Goal: Information Seeking & Learning: Learn about a topic

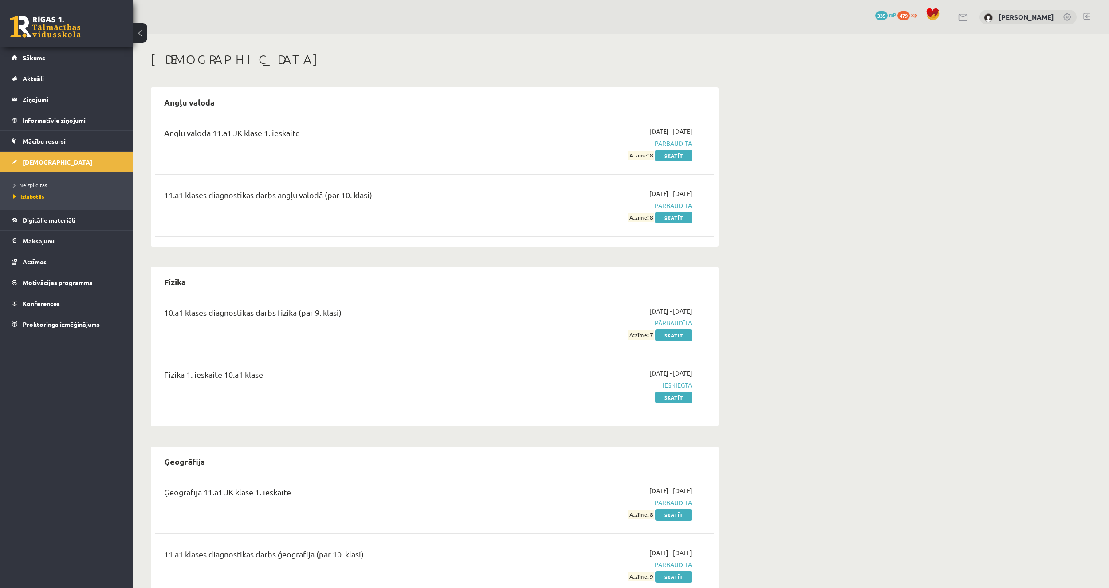
click at [33, 180] on li "Neizpildītās" at bounding box center [68, 185] width 111 height 12
click at [32, 183] on span "Neizpildītās" at bounding box center [32, 184] width 39 height 7
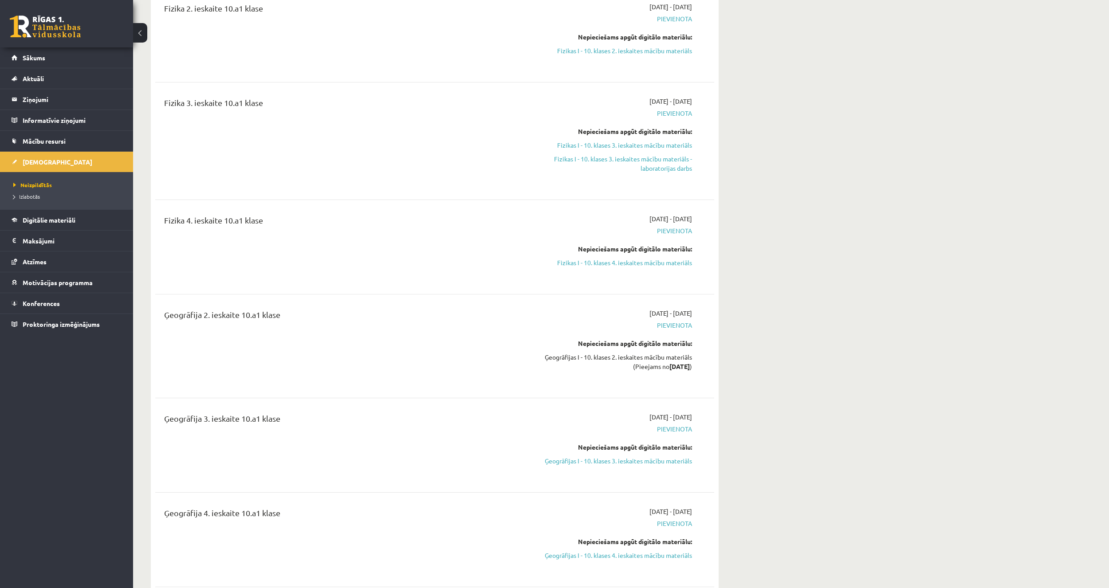
scroll to position [1995, 0]
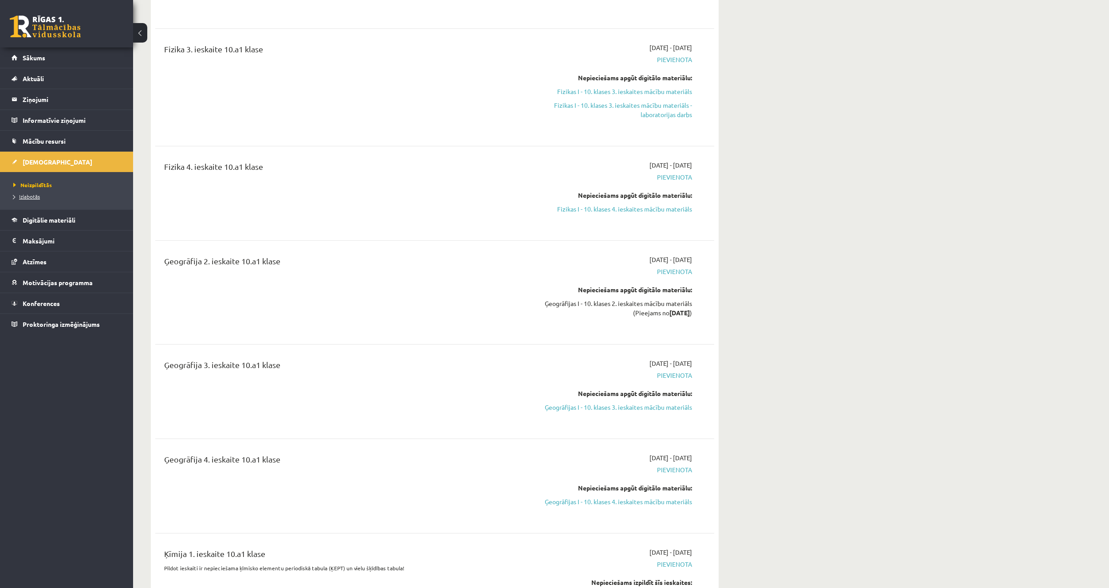
click at [42, 198] on link "Izlabotās" at bounding box center [68, 196] width 111 height 8
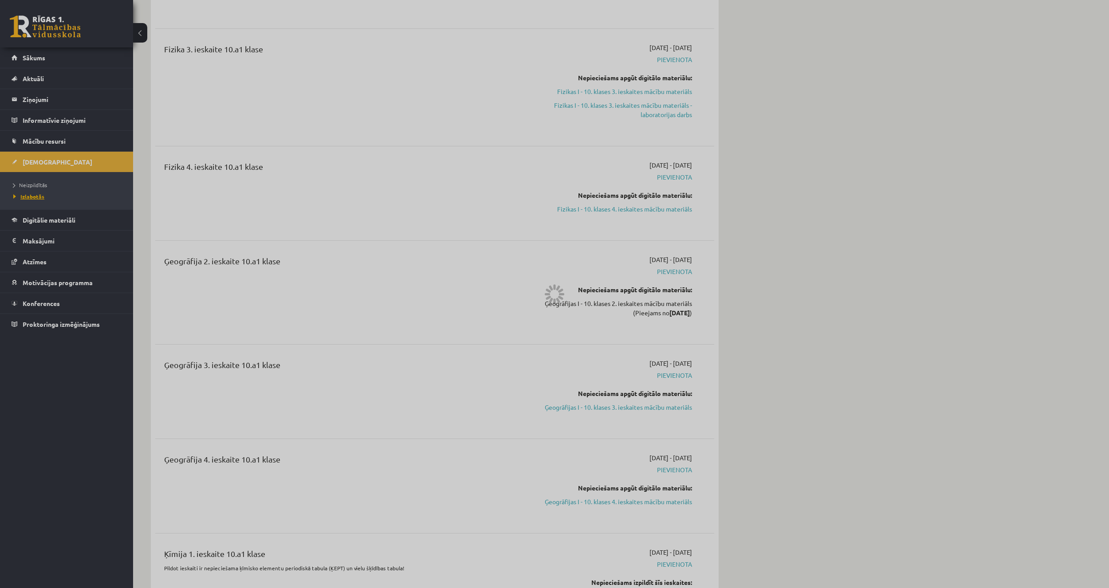
scroll to position [479, 0]
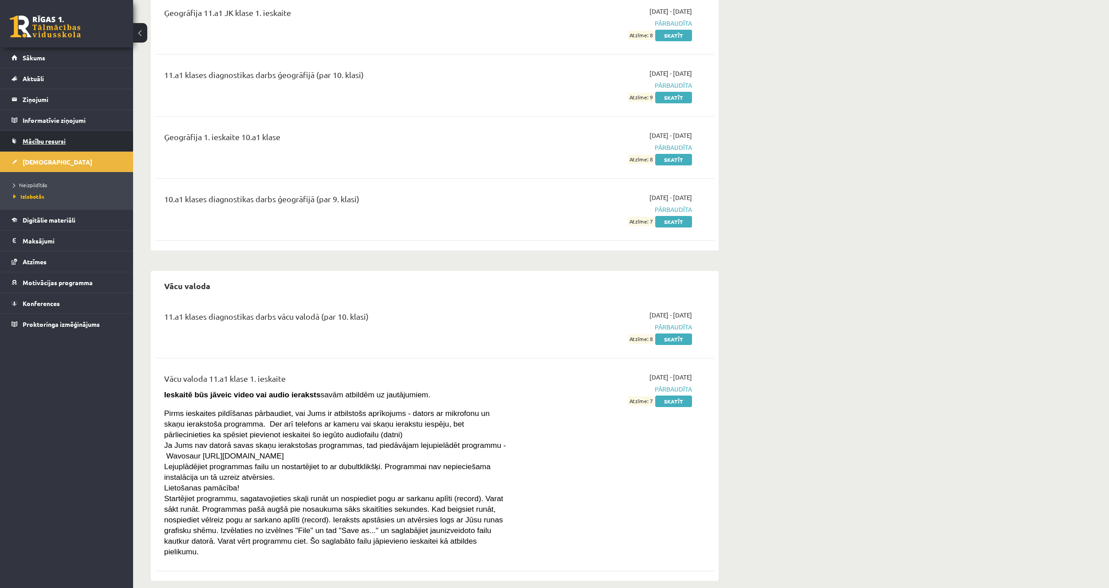
click at [41, 137] on span "Mācību resursi" at bounding box center [44, 141] width 43 height 8
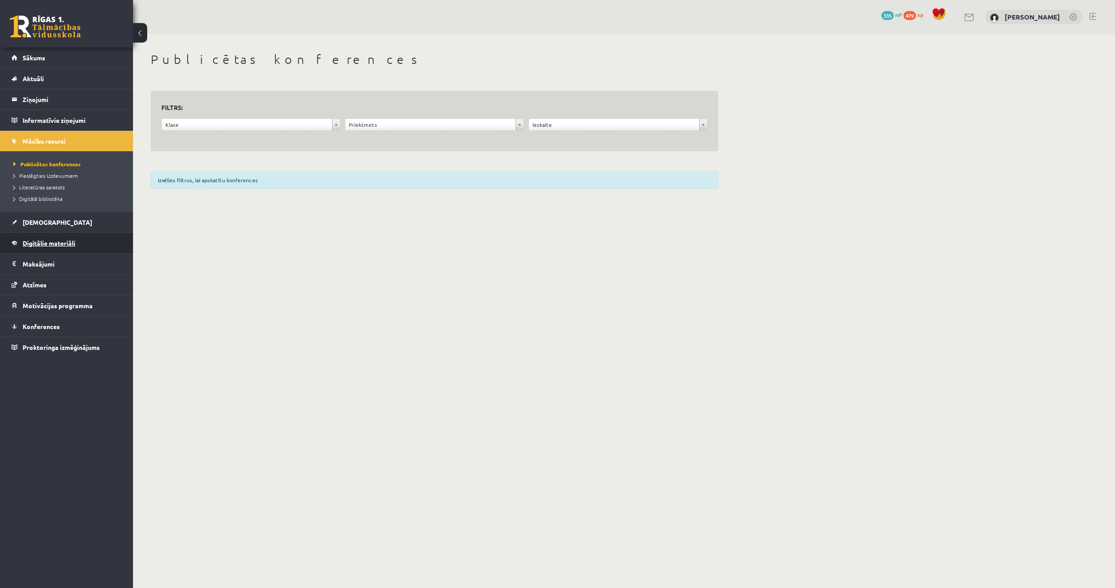
click at [67, 251] on link "Digitālie materiāli" at bounding box center [67, 243] width 110 height 20
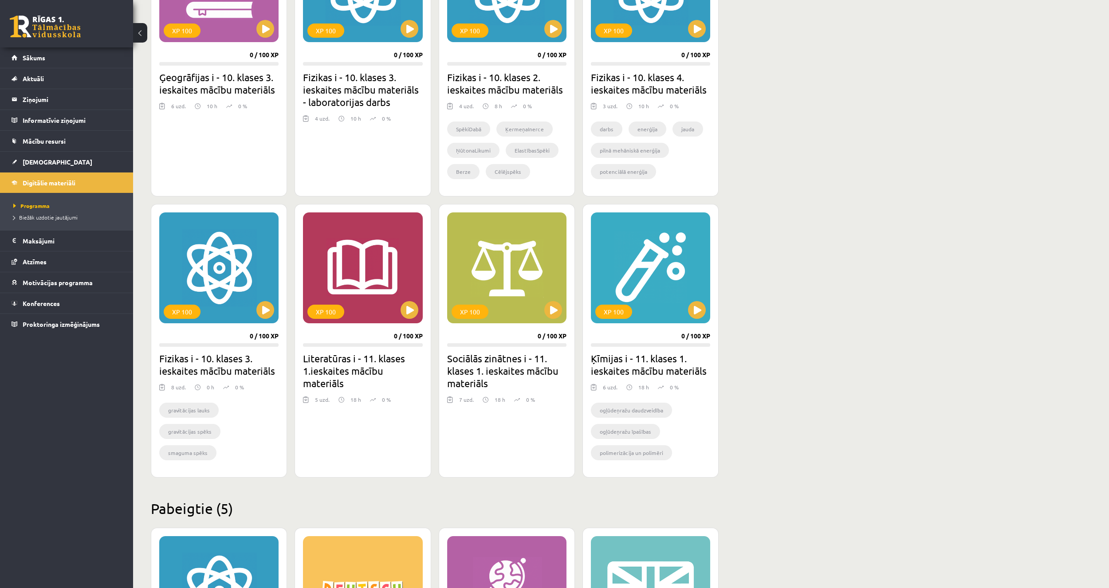
scroll to position [778, 0]
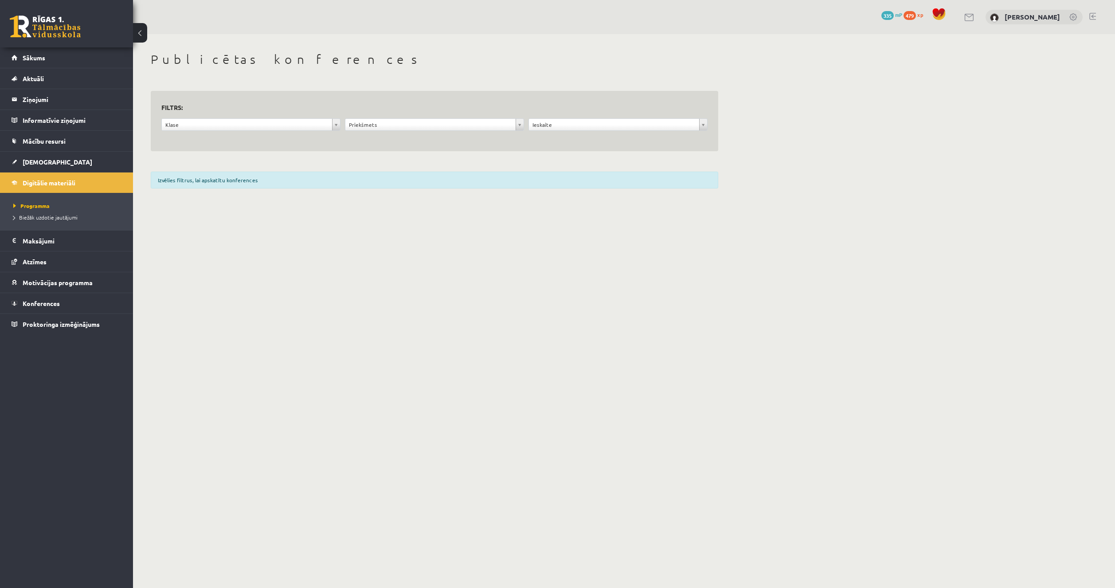
drag, startPoint x: 304, startPoint y: 238, endPoint x: 294, endPoint y: 228, distance: 13.8
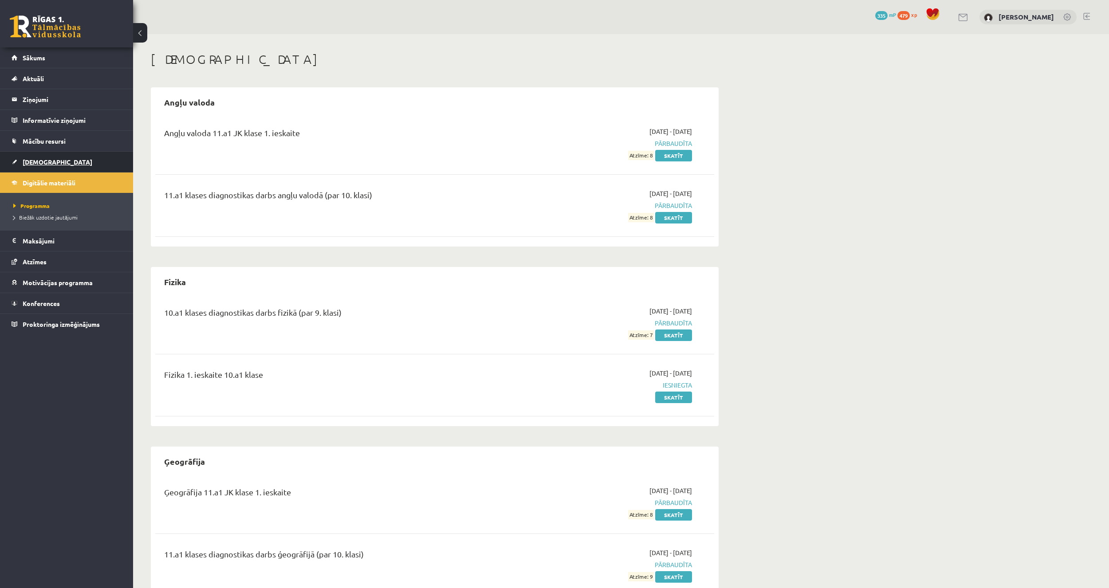
click at [65, 159] on link "[DEMOGRAPHIC_DATA]" at bounding box center [67, 162] width 110 height 20
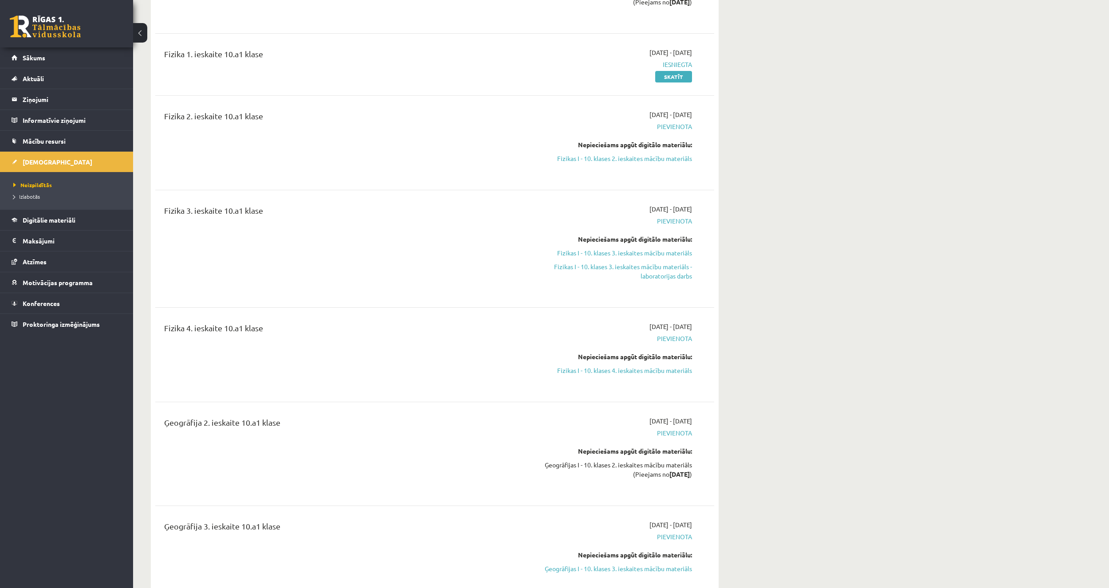
scroll to position [1862, 0]
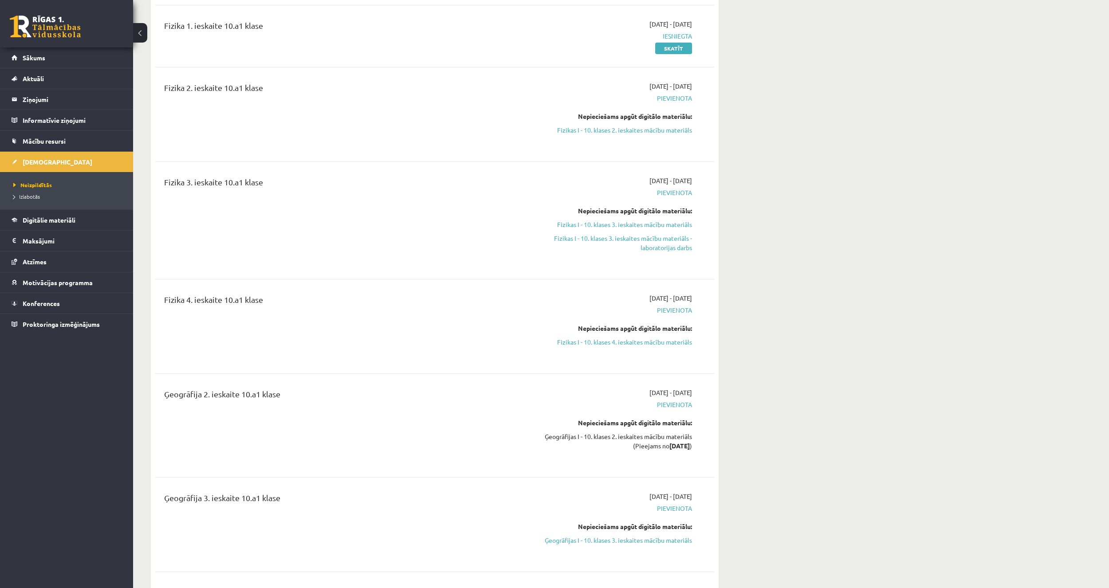
scroll to position [479, 0]
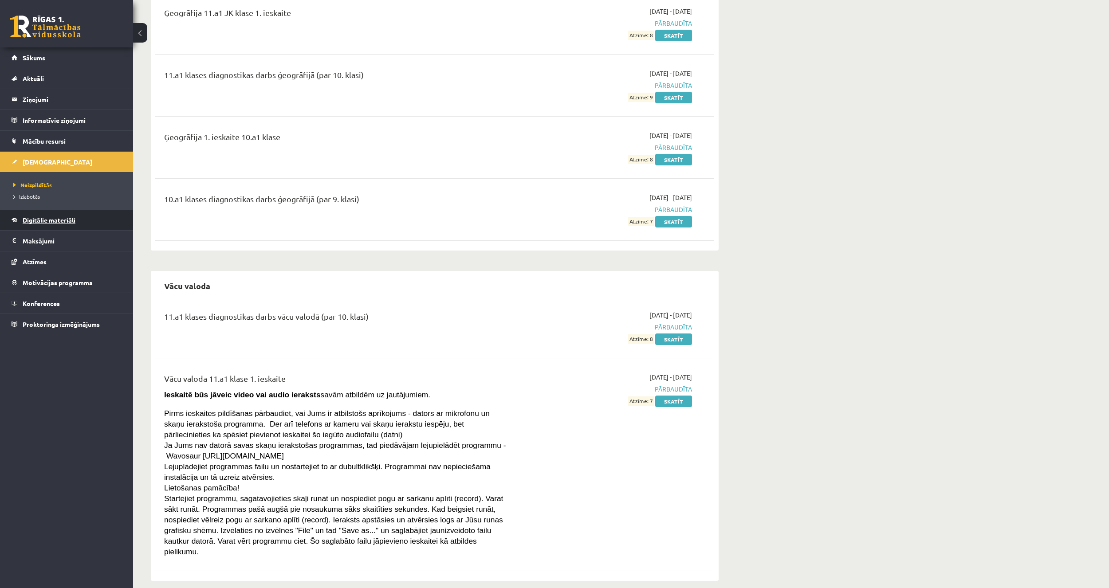
click at [47, 223] on span "Digitālie materiāli" at bounding box center [49, 220] width 53 height 8
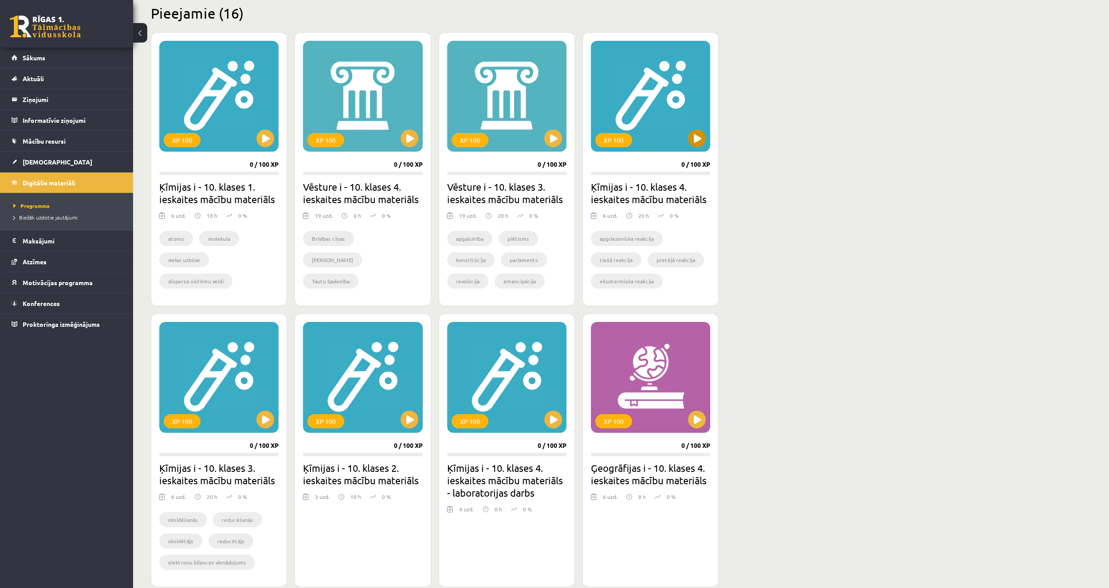
scroll to position [222, 0]
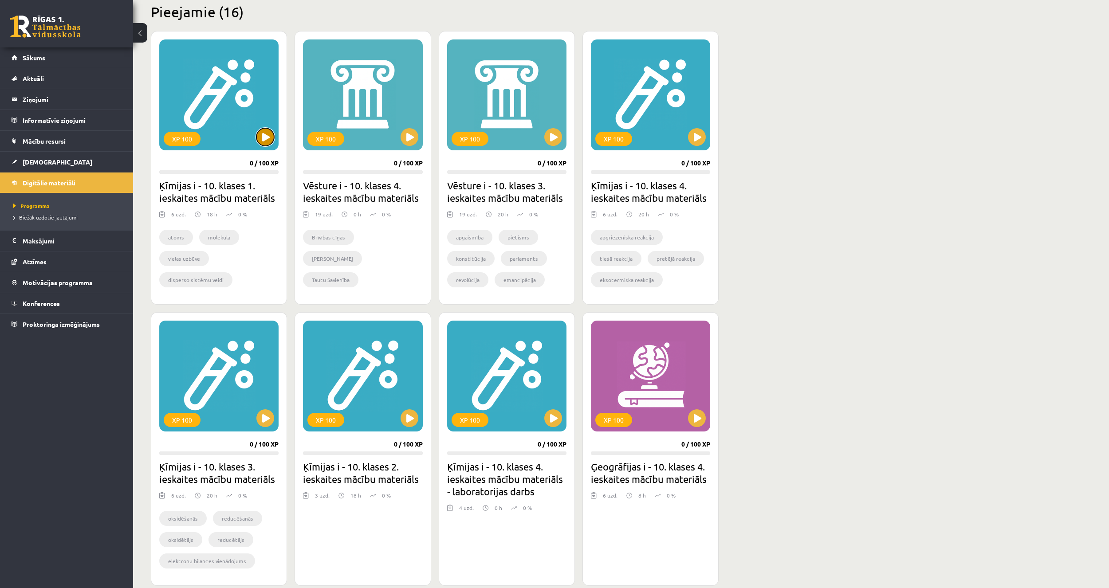
click at [267, 141] on button at bounding box center [265, 137] width 18 height 18
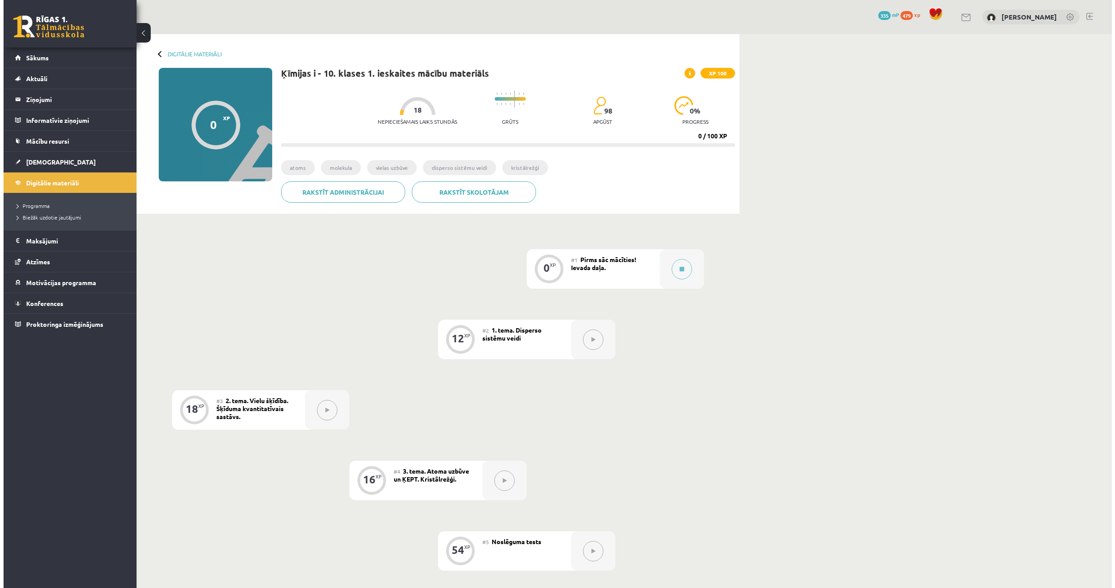
scroll to position [208, 0]
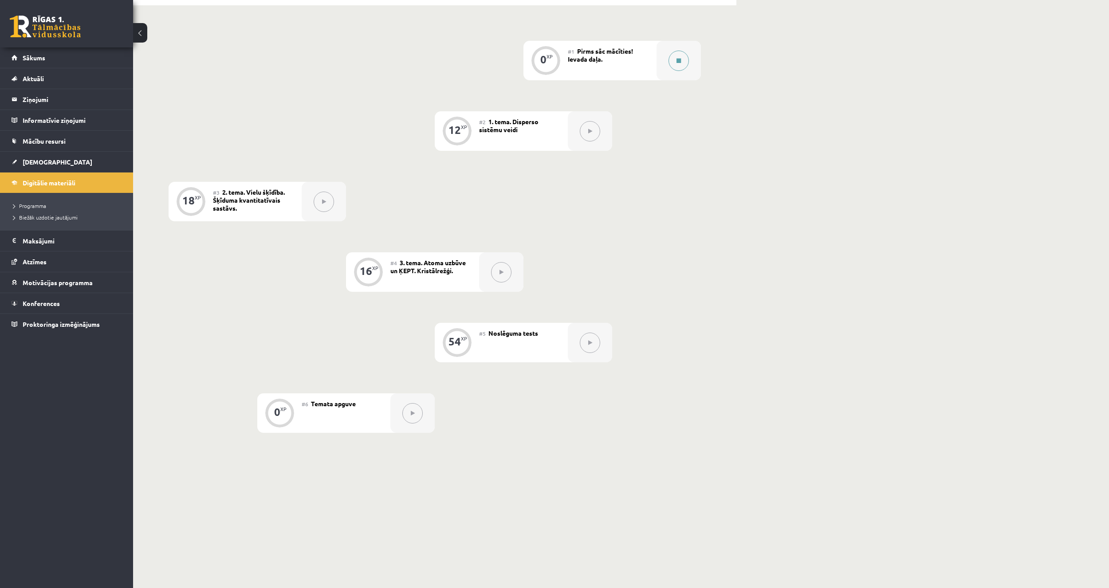
click at [675, 61] on button at bounding box center [678, 61] width 20 height 20
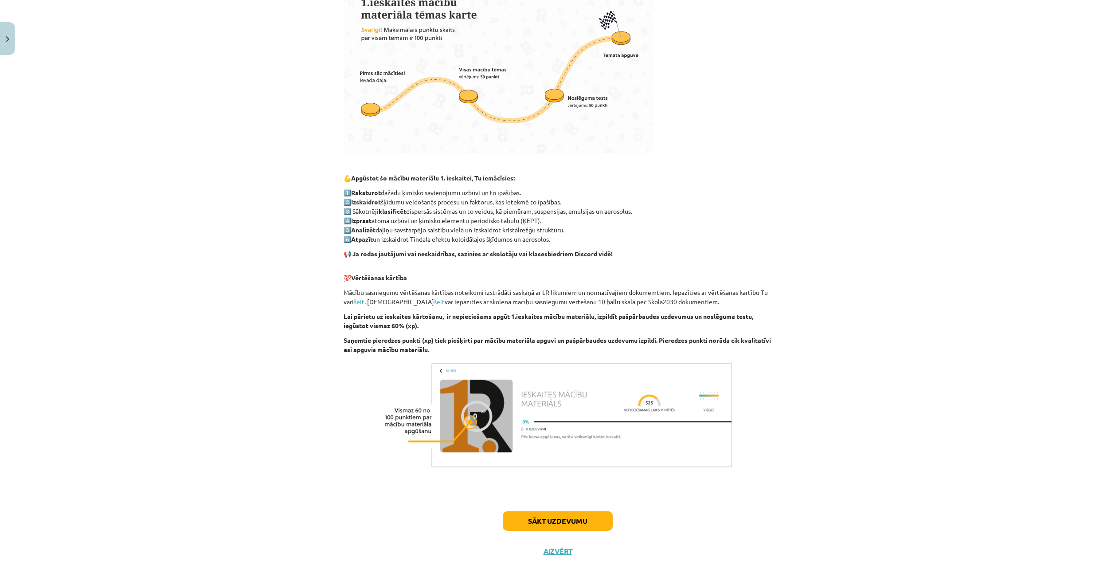
scroll to position [274, 0]
click at [536, 530] on div "Sākt uzdevumu Aizvērt" at bounding box center [558, 529] width 428 height 62
click at [538, 525] on button "Sākt uzdevumu" at bounding box center [558, 521] width 110 height 20
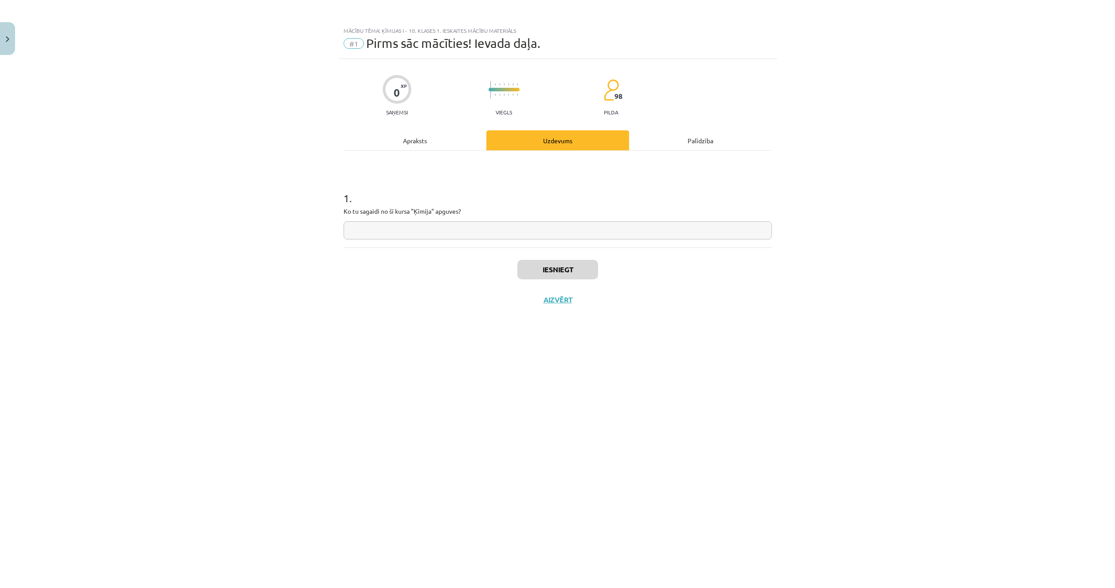
click at [441, 146] on div "Apraksts" at bounding box center [415, 140] width 143 height 20
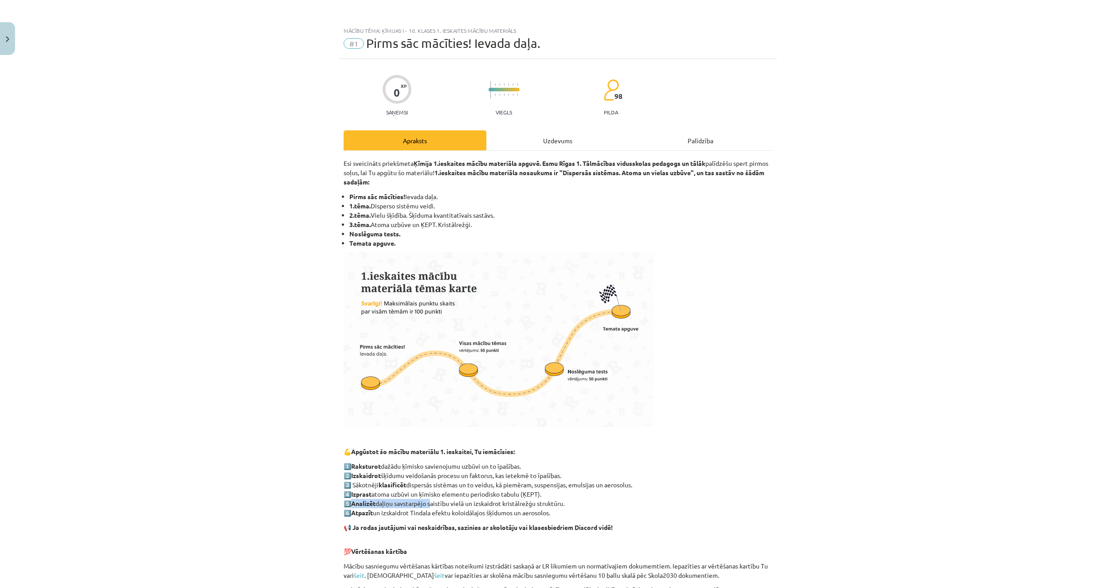
drag, startPoint x: 352, startPoint y: 502, endPoint x: 429, endPoint y: 506, distance: 77.3
click at [429, 506] on p "1️⃣ Raksturot dažādu ķīmisko savienojumu uzbūvi un to īpašības. 2️⃣ Izskaidrot …" at bounding box center [558, 490] width 428 height 56
drag, startPoint x: 395, startPoint y: 517, endPoint x: 390, endPoint y: 516, distance: 5.2
click at [395, 518] on div "Esi sveicināts priekšmeta Ķīmija 1.ieskaites mācību materiāla apguvē. Esmu Rīga…" at bounding box center [558, 459] width 428 height 600
drag, startPoint x: 349, startPoint y: 510, endPoint x: 372, endPoint y: 515, distance: 23.1
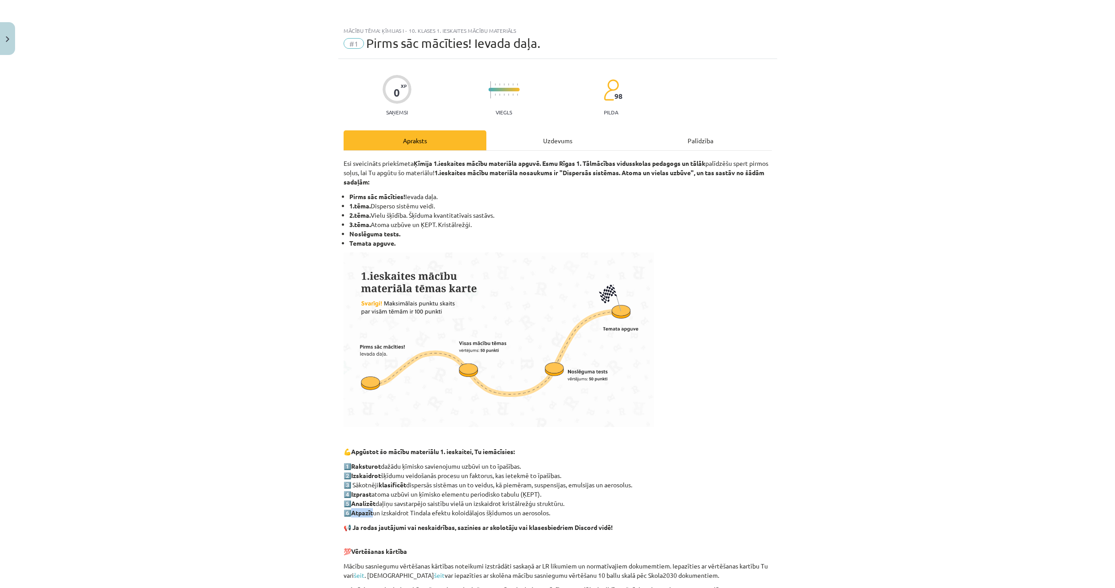
click at [372, 515] on p "1️⃣ Raksturot dažādu ķīmisko savienojumu uzbūvi un to īpašības. 2️⃣ Izskaidrot …" at bounding box center [558, 490] width 428 height 56
click at [436, 524] on strong "📢 Ja rodas jautājumi vai neskaidrības, sazinies ar skolotāju vai klasesbiedriem…" at bounding box center [478, 527] width 269 height 8
drag, startPoint x: 412, startPoint y: 511, endPoint x: 576, endPoint y: 512, distance: 164.1
click at [576, 512] on p "1️⃣ Raksturot dažādu ķīmisko savienojumu uzbūvi un to īpašības. 2️⃣ Izskaidrot …" at bounding box center [558, 490] width 428 height 56
copy p "Tindala efektu koloidālajos šķīdumos un aerosolos."
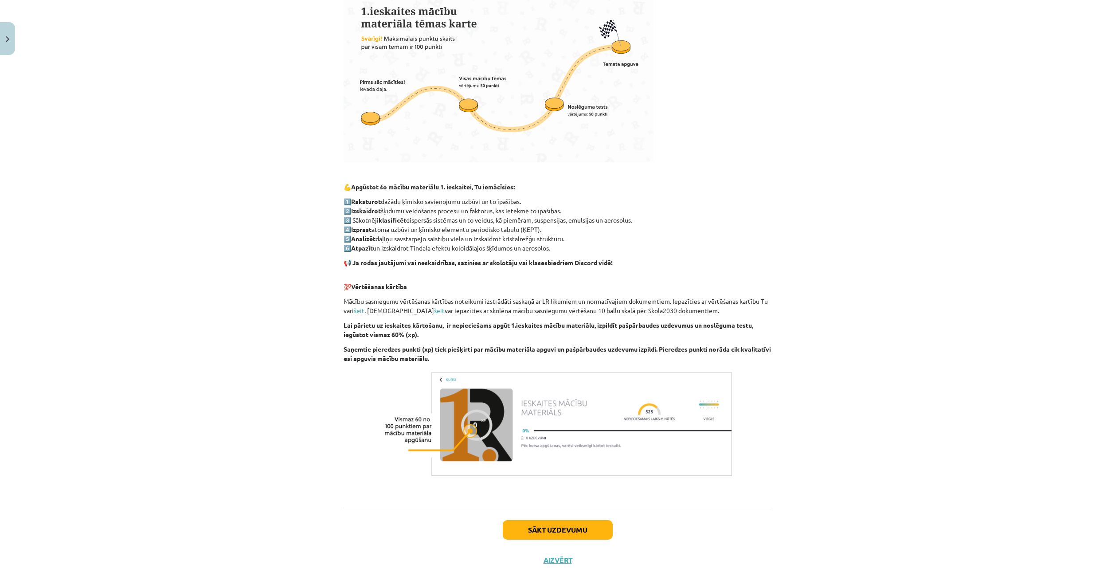
scroll to position [274, 0]
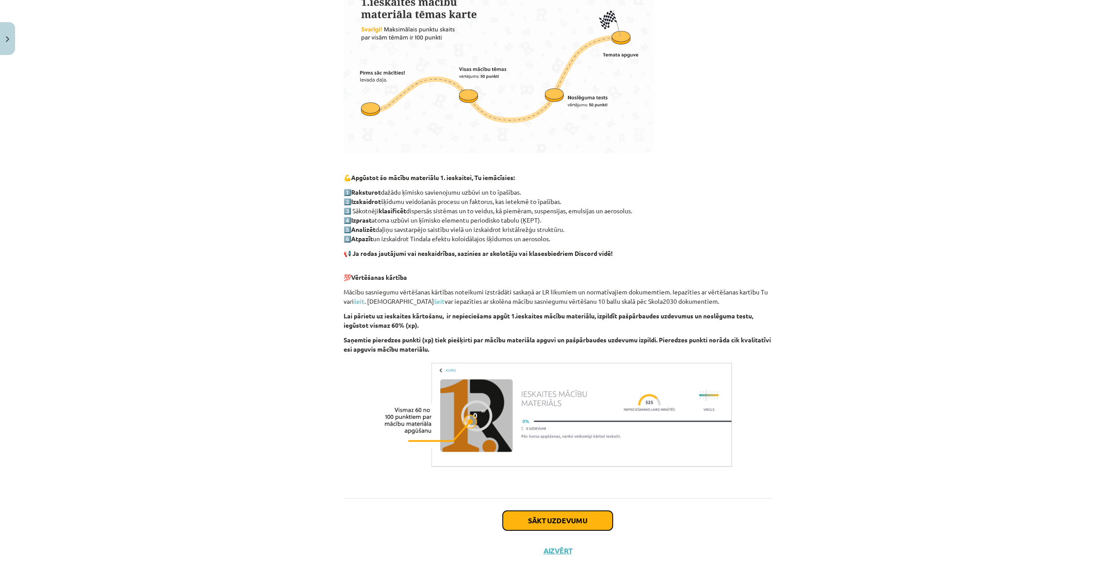
click at [543, 515] on button "Sākt uzdevumu" at bounding box center [558, 521] width 110 height 20
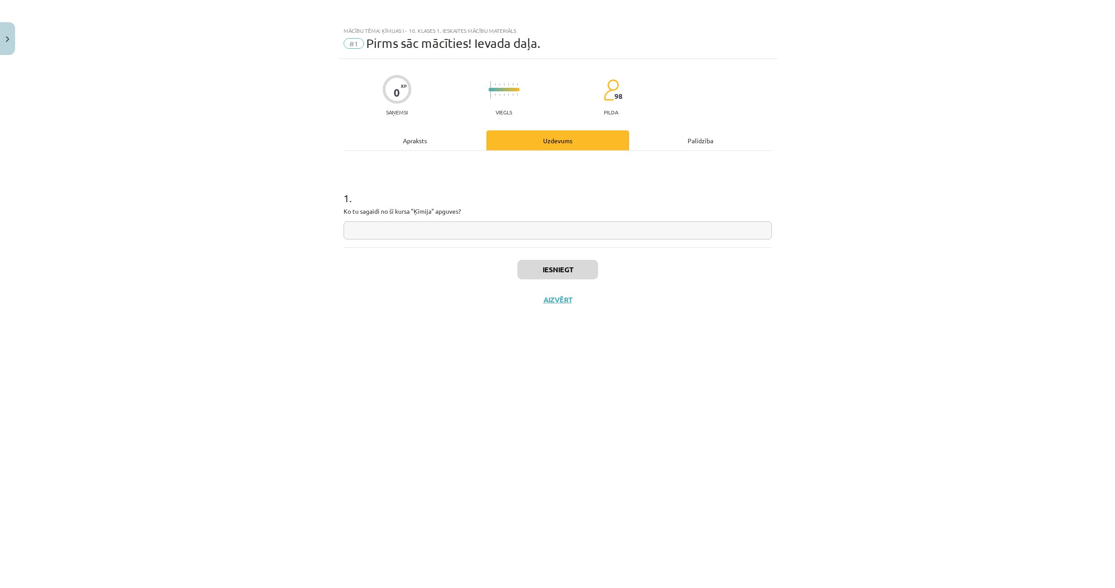
scroll to position [0, 0]
click at [448, 228] on input "text" at bounding box center [558, 230] width 428 height 18
type input "*"
paste input "**********"
type input "**********"
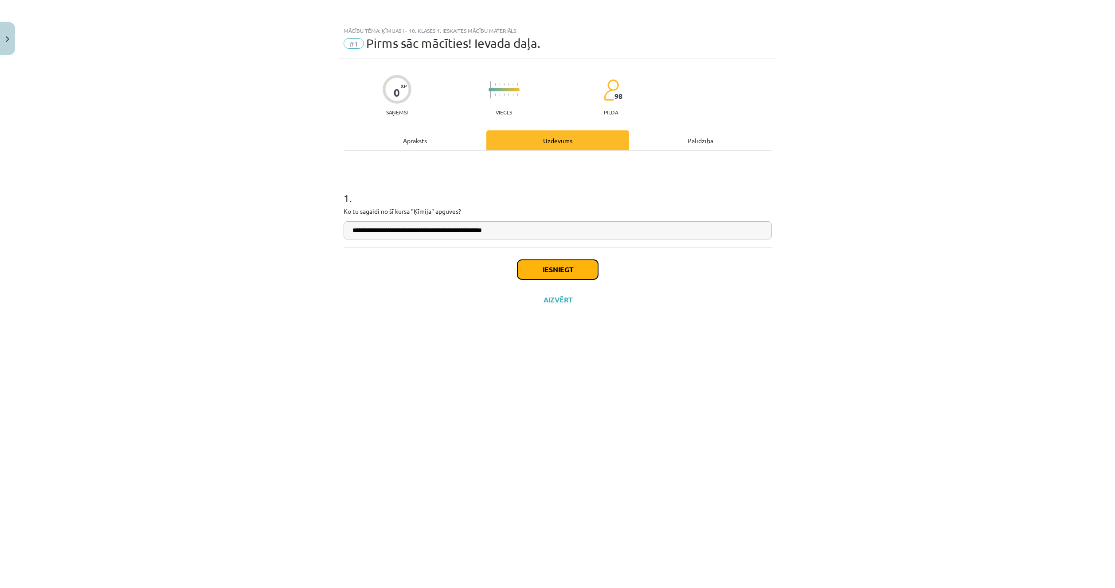
click at [549, 264] on button "Iesniegt" at bounding box center [557, 270] width 81 height 20
click at [530, 297] on button "Nākamā nodarbība" at bounding box center [557, 305] width 87 height 20
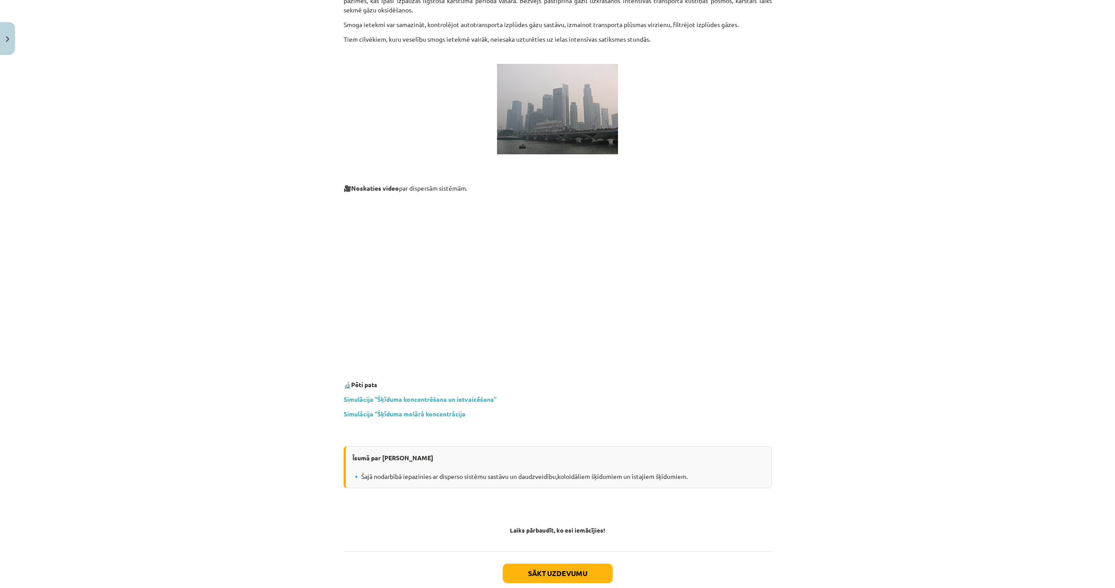
scroll to position [2326, 0]
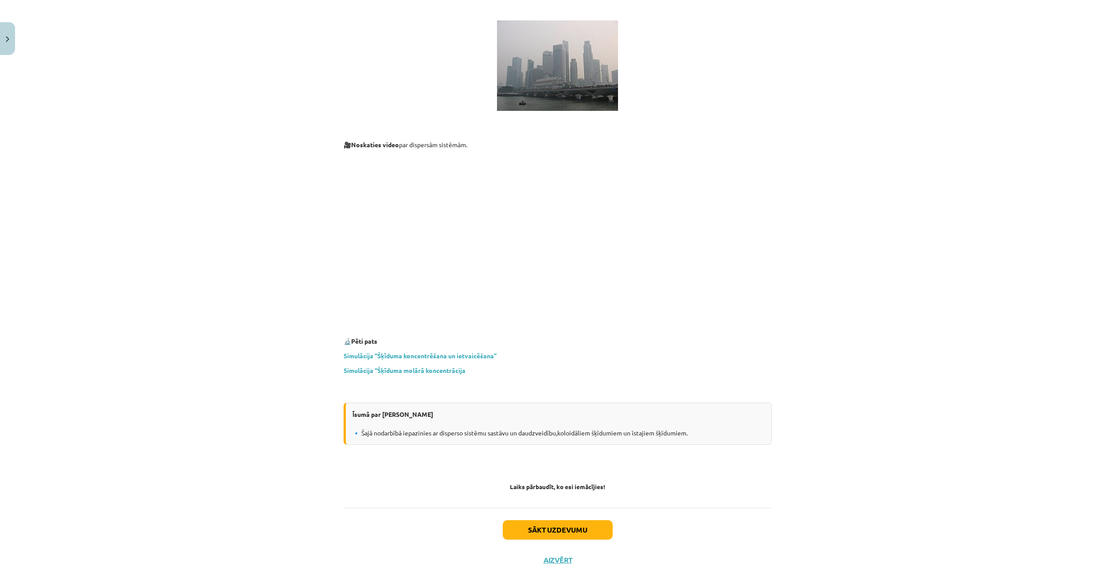
click at [694, 351] on p "Simulācija “Šķīduma koncentrēšana un ietvaicēšana”" at bounding box center [558, 355] width 428 height 9
click at [593, 337] on p "🔬 Pēti pats" at bounding box center [558, 341] width 428 height 9
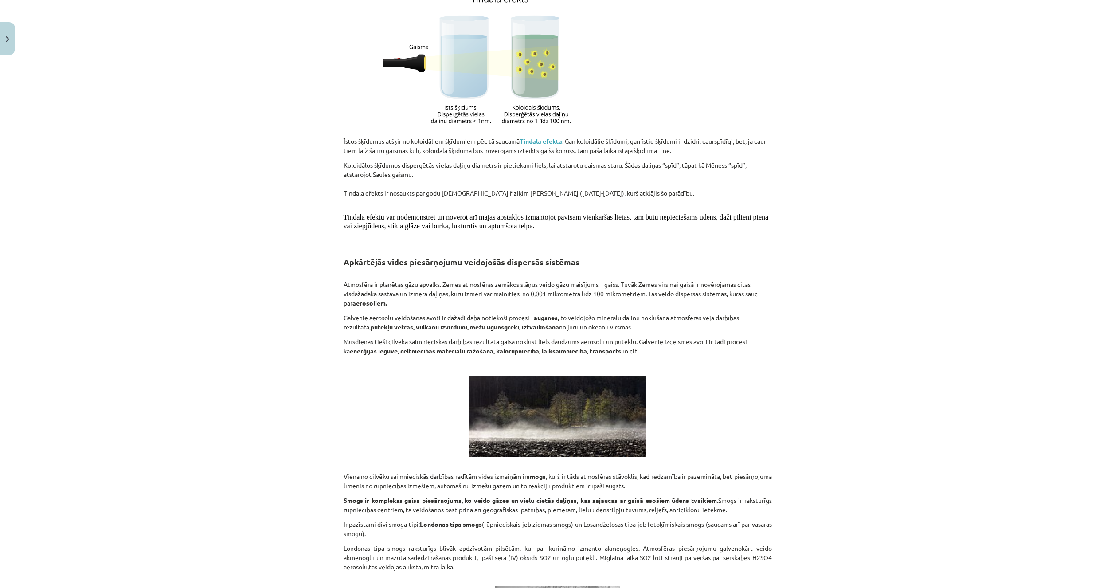
scroll to position [1439, 0]
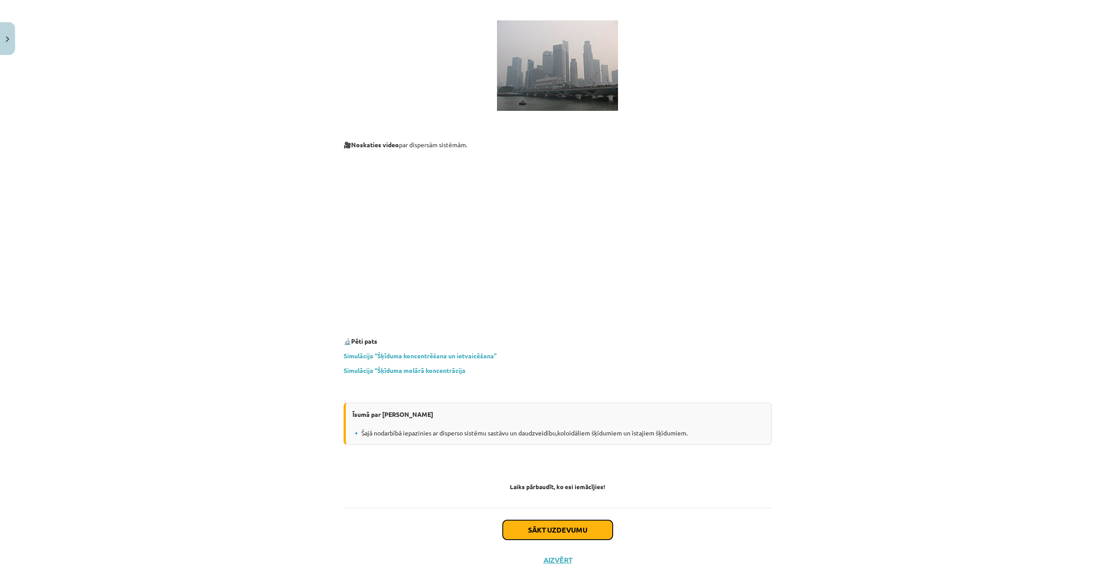
click at [579, 526] on button "Sākt uzdevumu" at bounding box center [558, 530] width 110 height 20
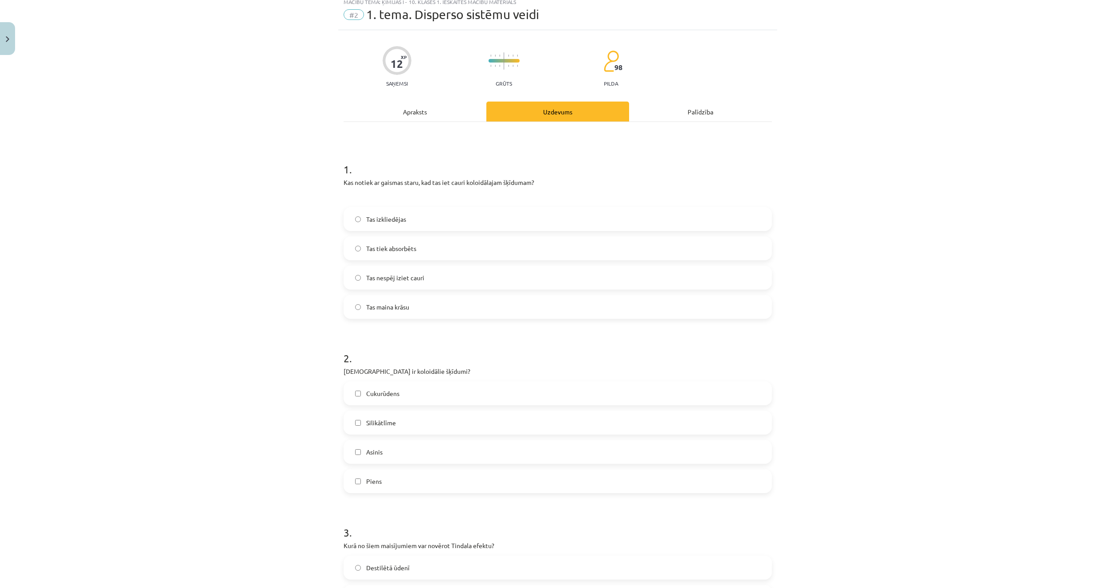
scroll to position [22, 0]
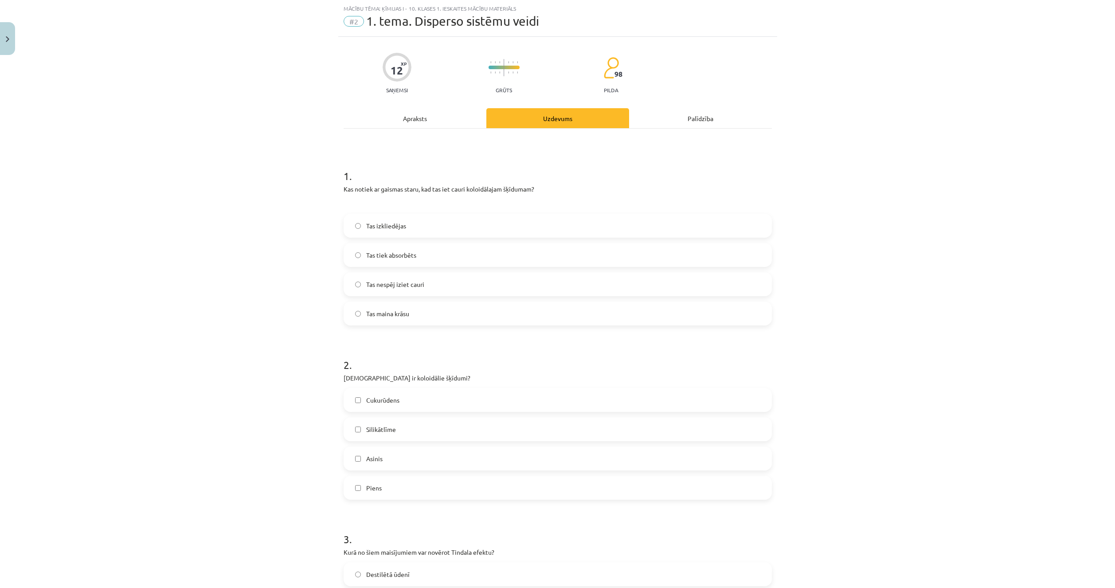
click at [416, 116] on div "Apraksts" at bounding box center [415, 118] width 143 height 20
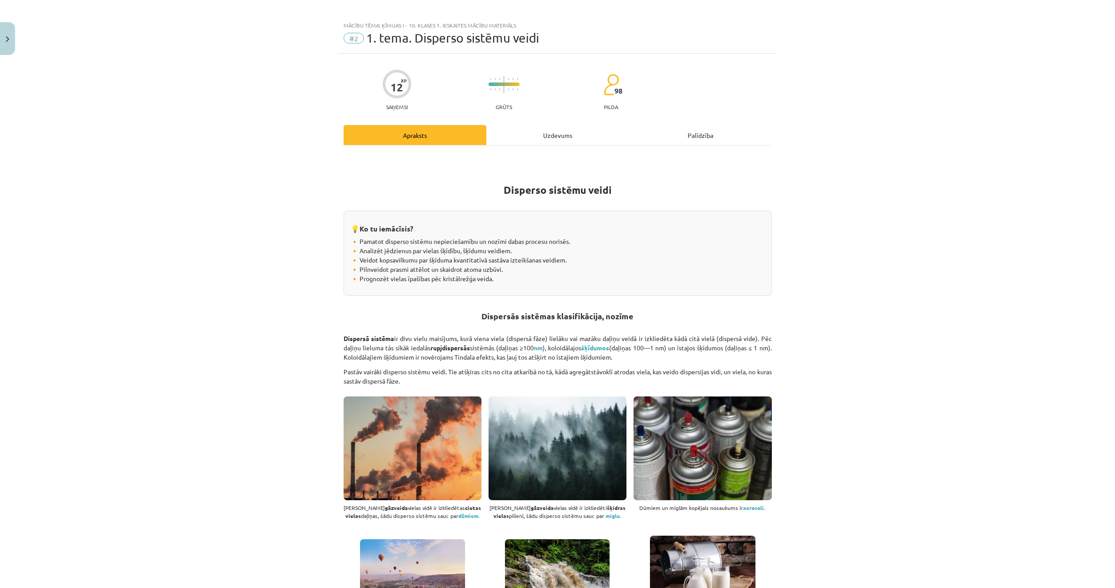
scroll to position [0, 0]
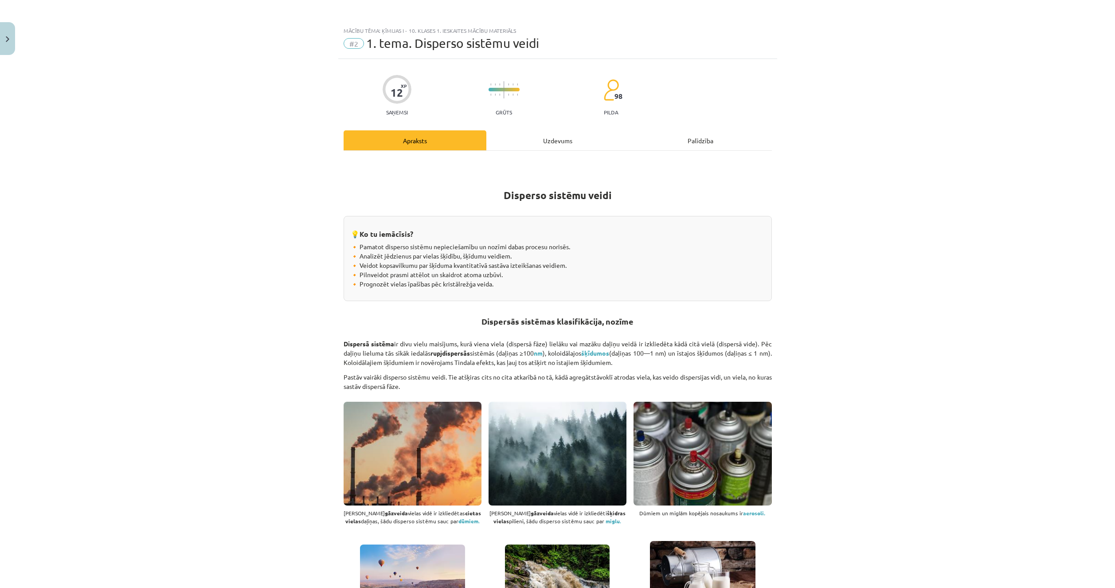
click at [515, 149] on div "Uzdevums" at bounding box center [557, 140] width 143 height 20
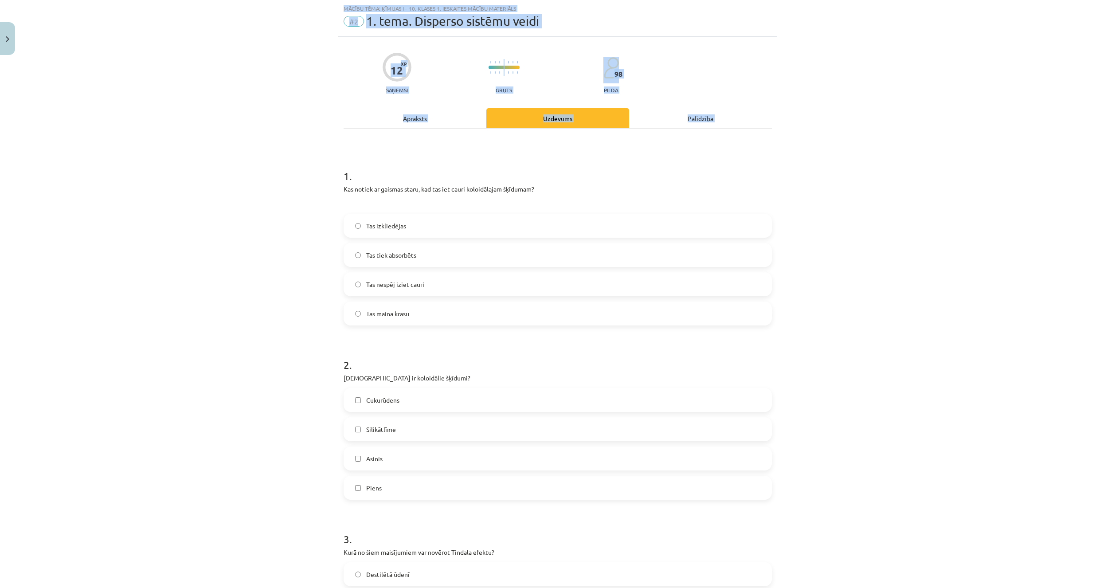
scroll to position [211, 0]
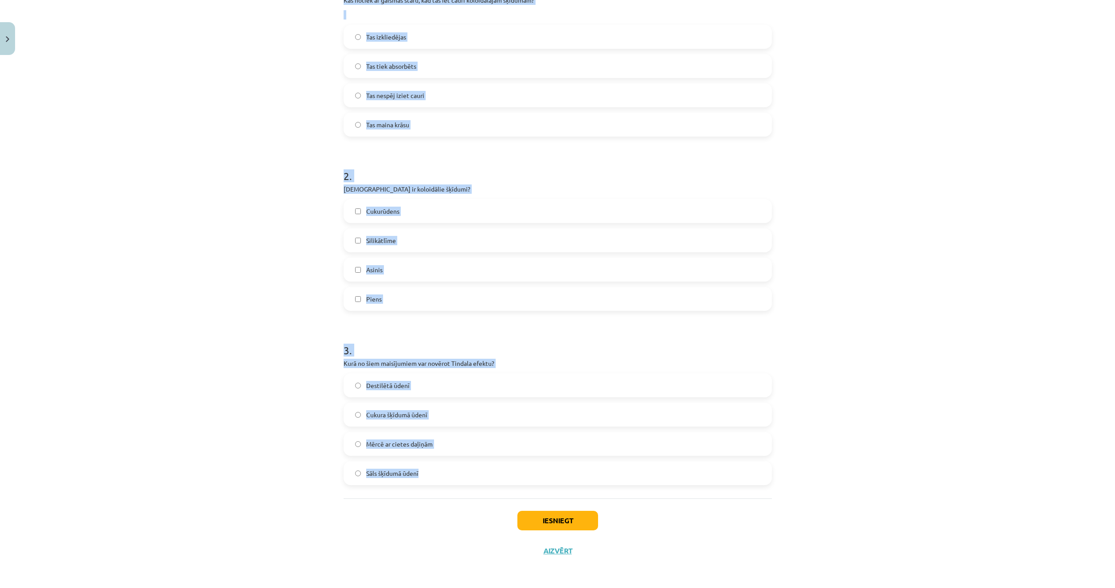
drag, startPoint x: 325, startPoint y: 178, endPoint x: 493, endPoint y: 478, distance: 344.7
click at [493, 478] on div "Mācību tēma: Ķīmijas i - 10. klases 1. ieskaites mācību materiāls #2 1. tema. D…" at bounding box center [557, 294] width 1115 height 588
copy form "1 . Kas notiek ar gaismas staru, kad tas iet cauri koloidālajam šķīdumam? Tas i…"
click at [242, 488] on div "Mācību tēma: Ķīmijas i - 10. klases 1. ieskaites mācību materiāls #2 1. tema. D…" at bounding box center [557, 294] width 1115 height 588
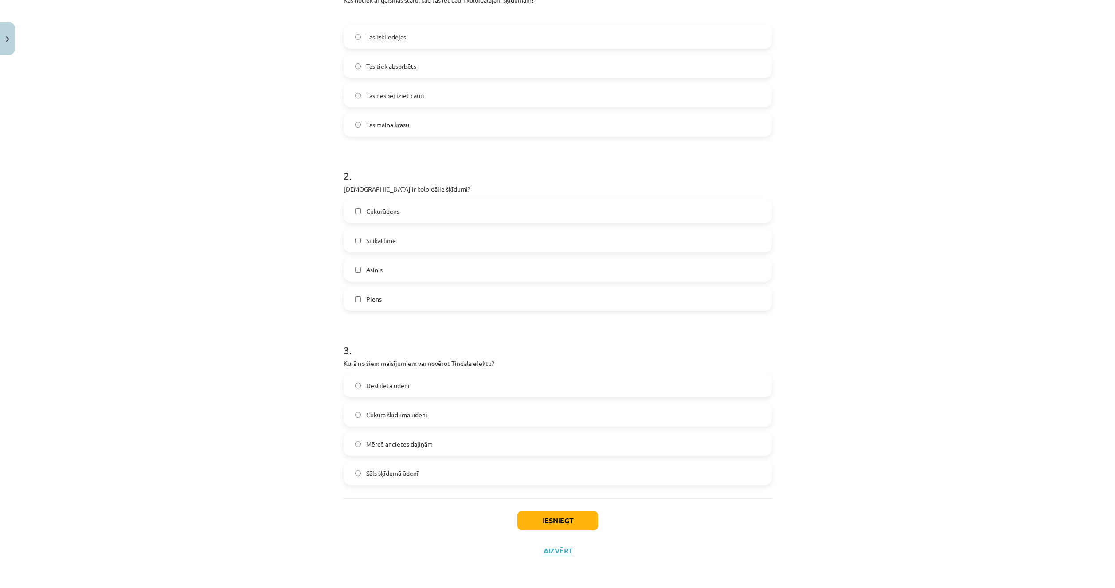
drag, startPoint x: 245, startPoint y: 496, endPoint x: 245, endPoint y: 479, distance: 16.9
click at [245, 495] on div "Mācību tēma: Ķīmijas i - 10. klases 1. ieskaites mācību materiāls #2 1. tema. D…" at bounding box center [557, 294] width 1115 height 588
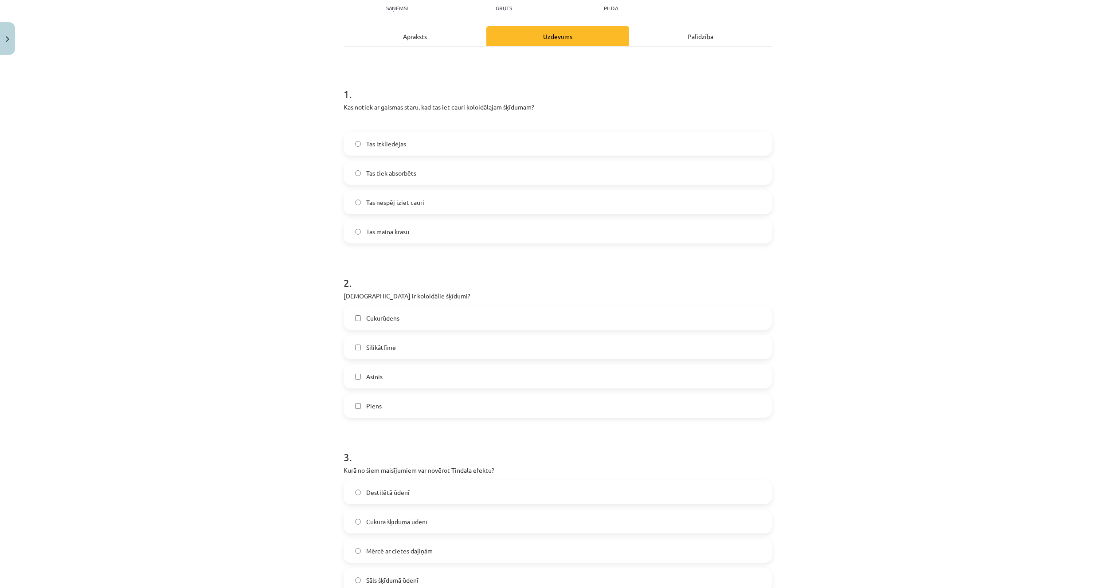
scroll to position [0, 0]
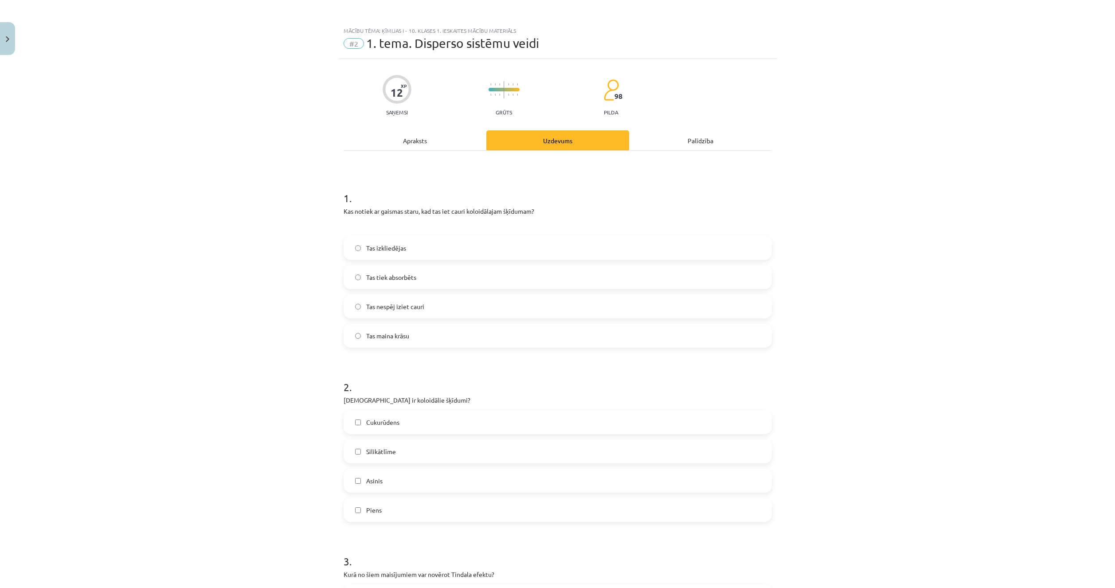
click at [417, 247] on label "Tas izkliedējas" at bounding box center [558, 248] width 427 height 22
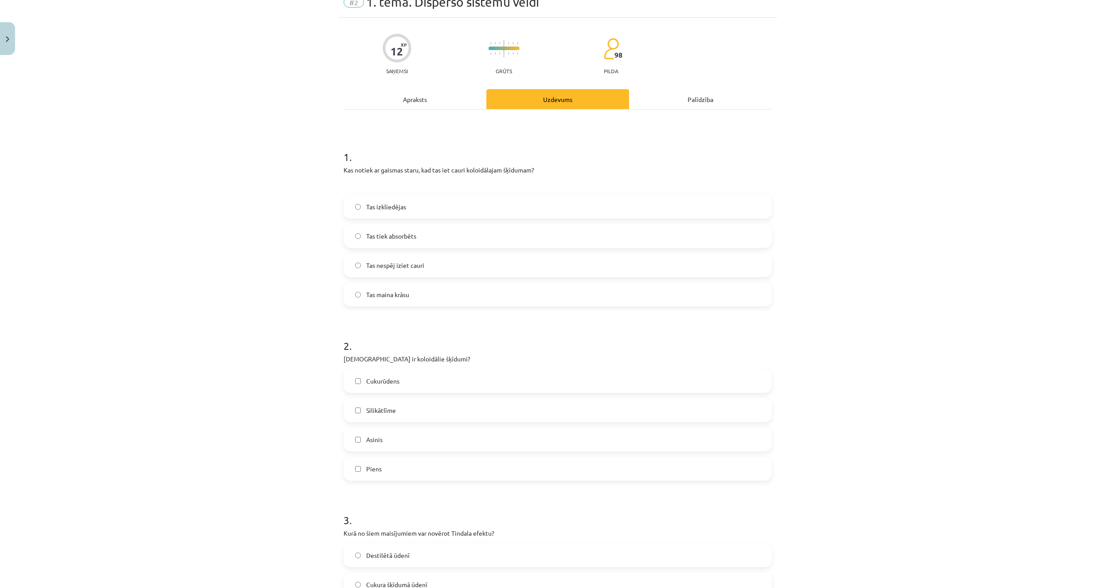
scroll to position [44, 0]
drag, startPoint x: 183, startPoint y: 479, endPoint x: 195, endPoint y: 473, distance: 13.7
click at [183, 478] on div "Mācību tēma: Ķīmijas i - 10. klases 1. ieskaites mācību materiāls #2 1. tema. D…" at bounding box center [557, 294] width 1115 height 588
click at [398, 384] on label "Cukurūdens" at bounding box center [558, 378] width 427 height 22
click at [377, 471] on label "Piens" at bounding box center [558, 466] width 427 height 22
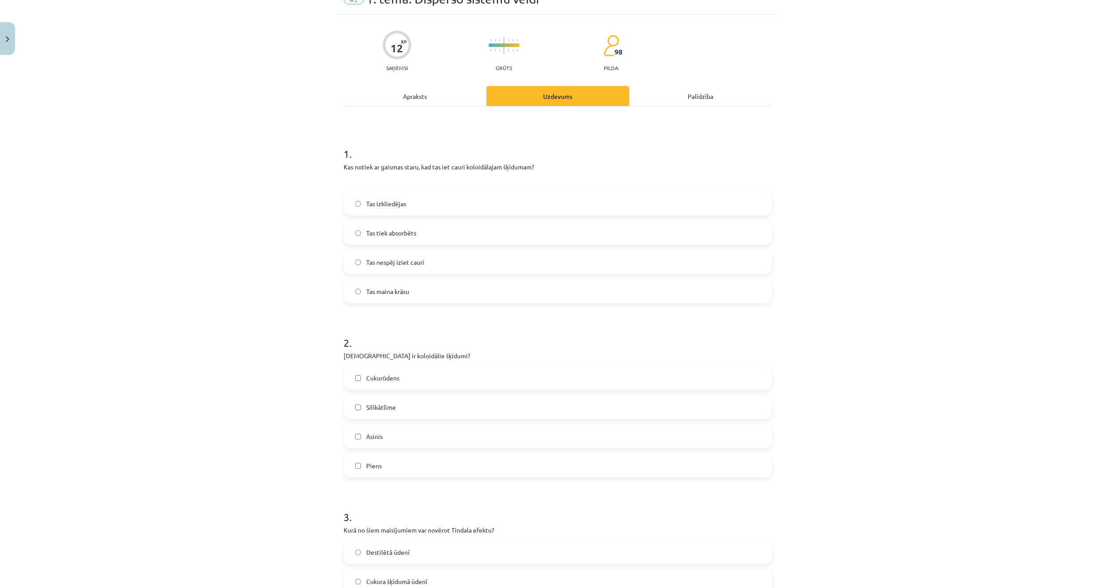
click at [401, 389] on div "Cukurūdens" at bounding box center [558, 378] width 428 height 24
click at [397, 429] on label "Asinis" at bounding box center [558, 436] width 427 height 22
click at [398, 377] on label "Cukurūdens" at bounding box center [558, 378] width 427 height 22
click at [406, 409] on label "Silikātlīme" at bounding box center [558, 407] width 427 height 22
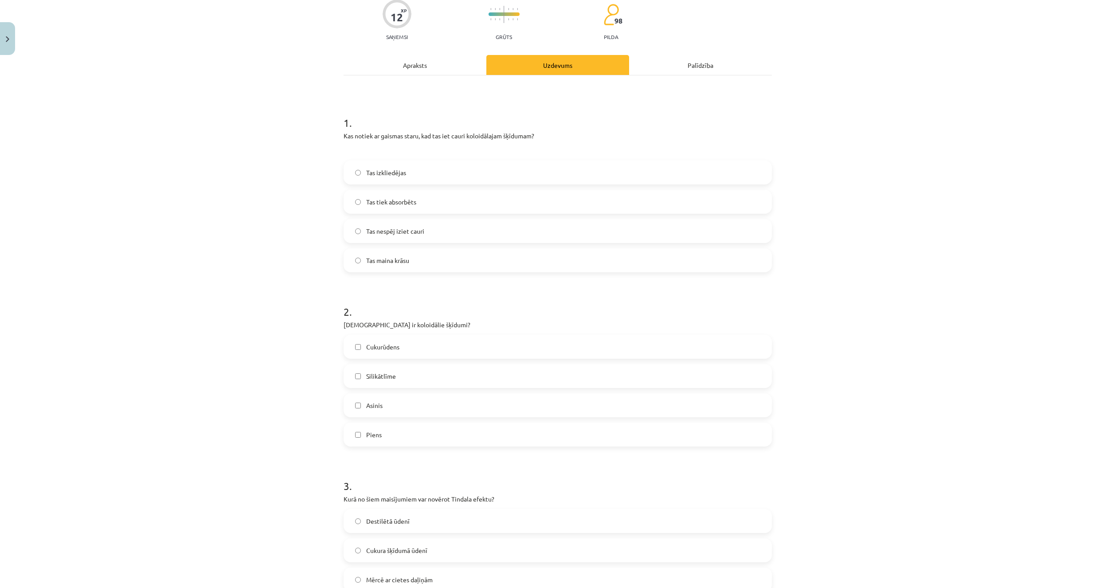
scroll to position [211, 0]
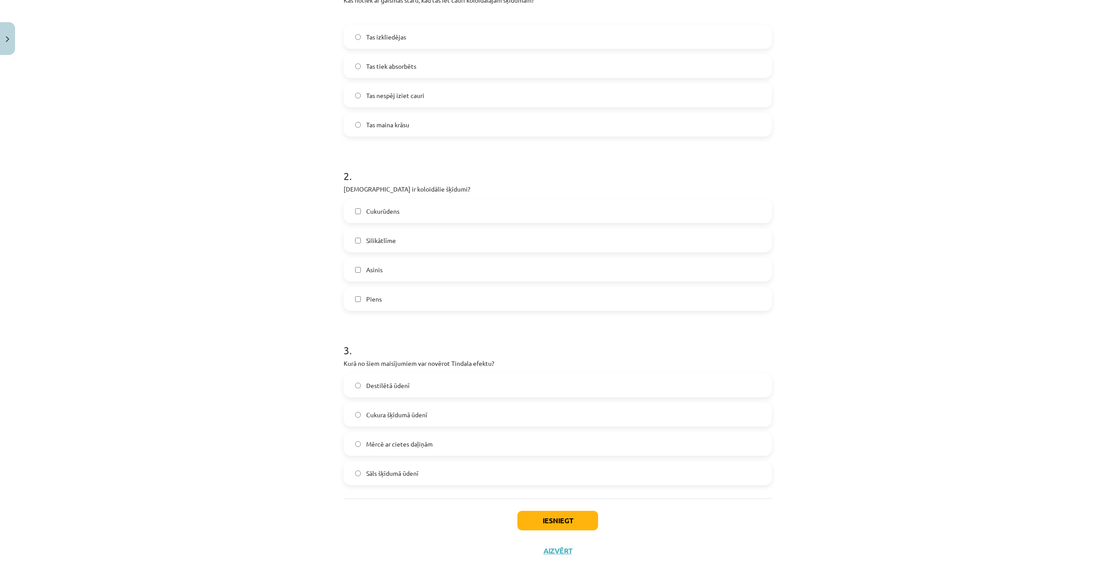
click at [228, 513] on div "Mācību tēma: Ķīmijas i - 10. klases 1. ieskaites mācību materiāls #2 1. tema. D…" at bounding box center [557, 294] width 1115 height 588
click at [388, 447] on span "Mērcē ar cietes daļiņām" at bounding box center [399, 443] width 67 height 9
click at [552, 517] on button "Iesniegt" at bounding box center [557, 521] width 81 height 20
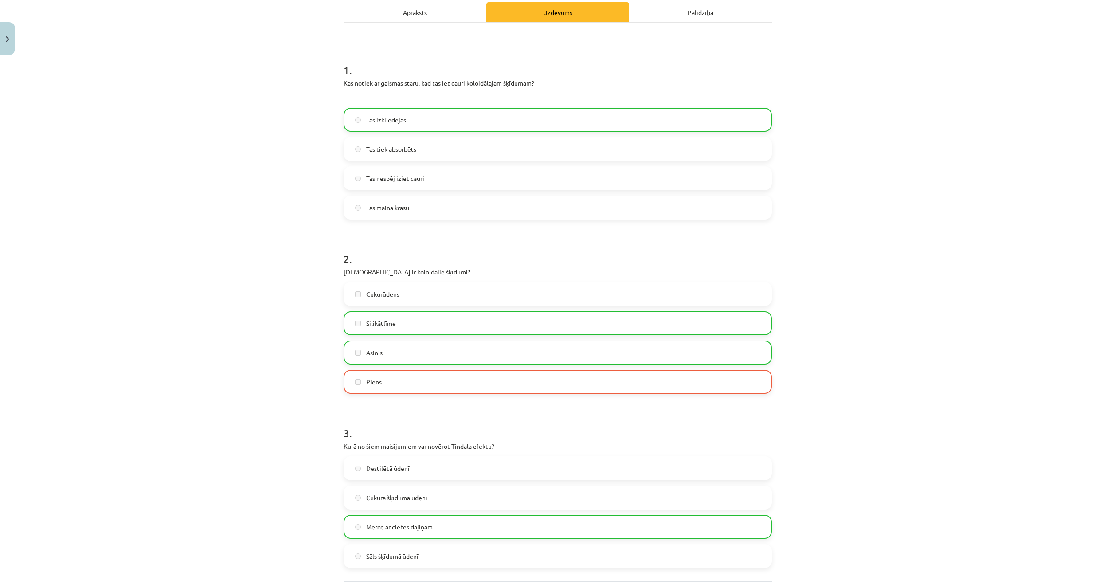
scroll to position [239, 0]
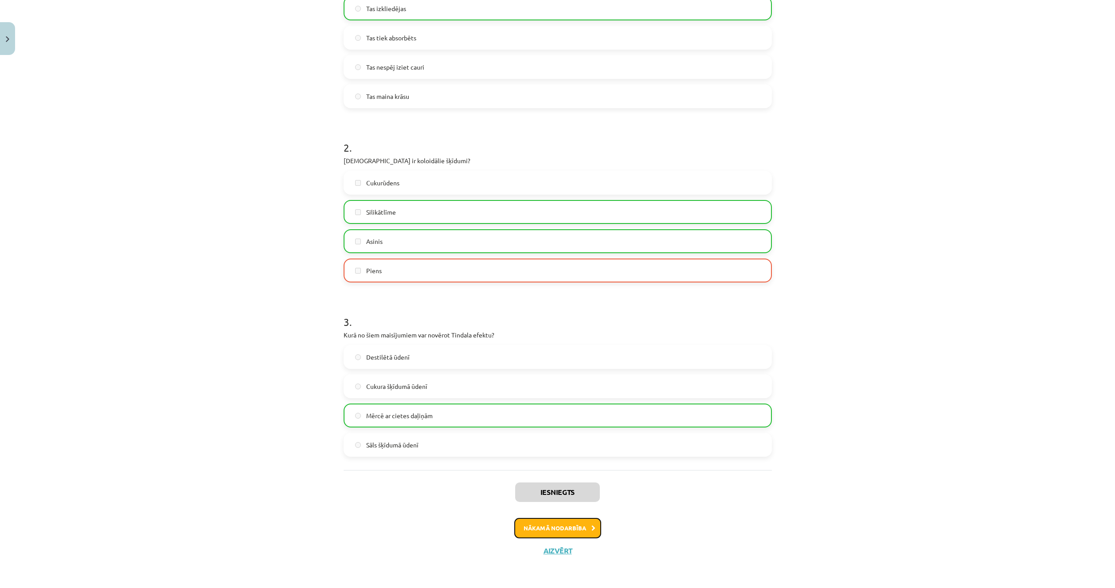
click at [549, 529] on button "Nākamā nodarbība" at bounding box center [557, 528] width 87 height 20
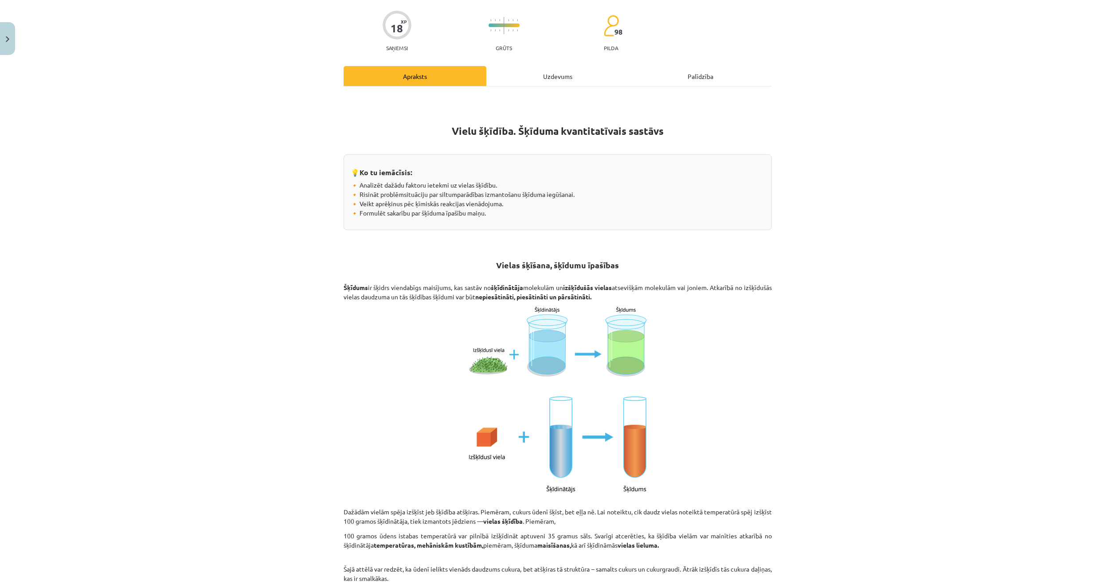
scroll to position [0, 0]
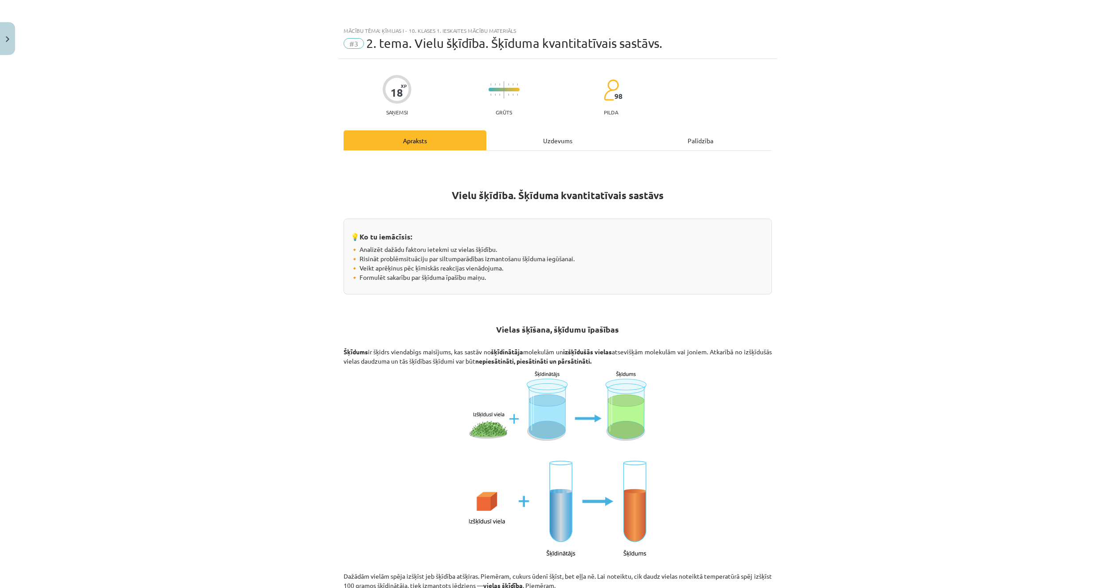
drag, startPoint x: 484, startPoint y: 356, endPoint x: 271, endPoint y: 365, distance: 213.0
click at [271, 365] on div "Mācību tēma: Ķīmijas i - 10. klases 1. ieskaites mācību materiāls #3 2. tema. V…" at bounding box center [557, 294] width 1115 height 588
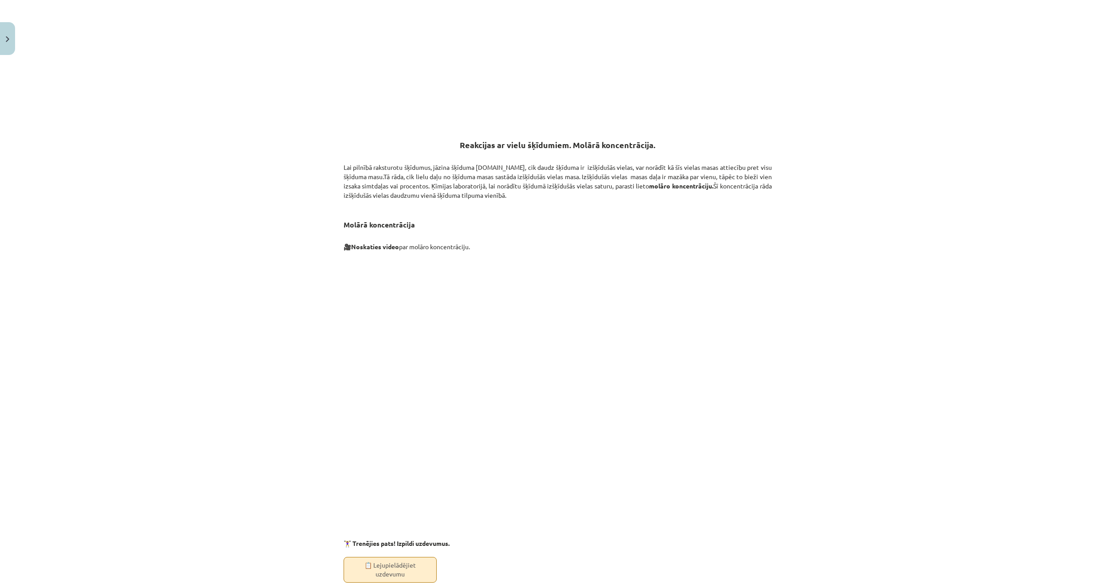
scroll to position [2084, 0]
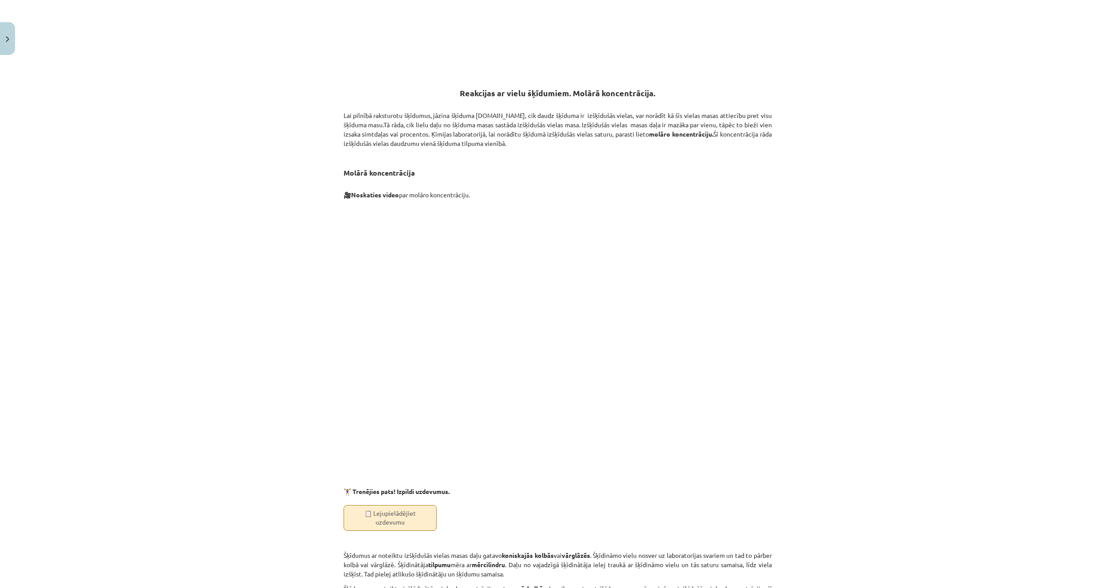
drag, startPoint x: 793, startPoint y: 180, endPoint x: 768, endPoint y: 202, distance: 33.3
click at [791, 184] on div "Mācību tēma: Ķīmijas i - 10. klases 1. ieskaites mācību materiāls #3 2. tema. V…" at bounding box center [557, 294] width 1115 height 588
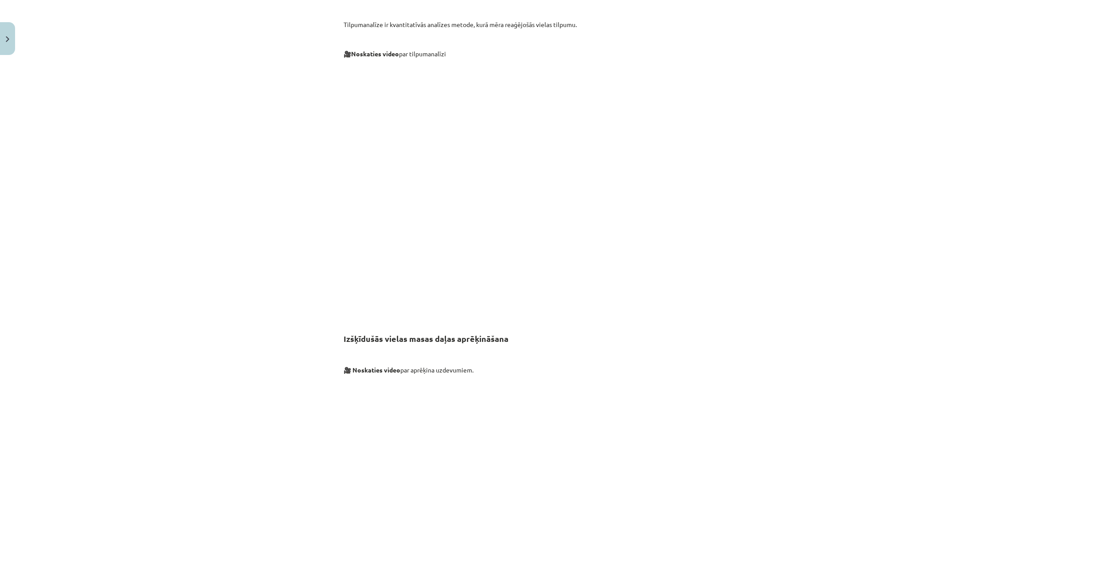
scroll to position [3059, 0]
drag, startPoint x: 484, startPoint y: 360, endPoint x: 492, endPoint y: 363, distance: 8.6
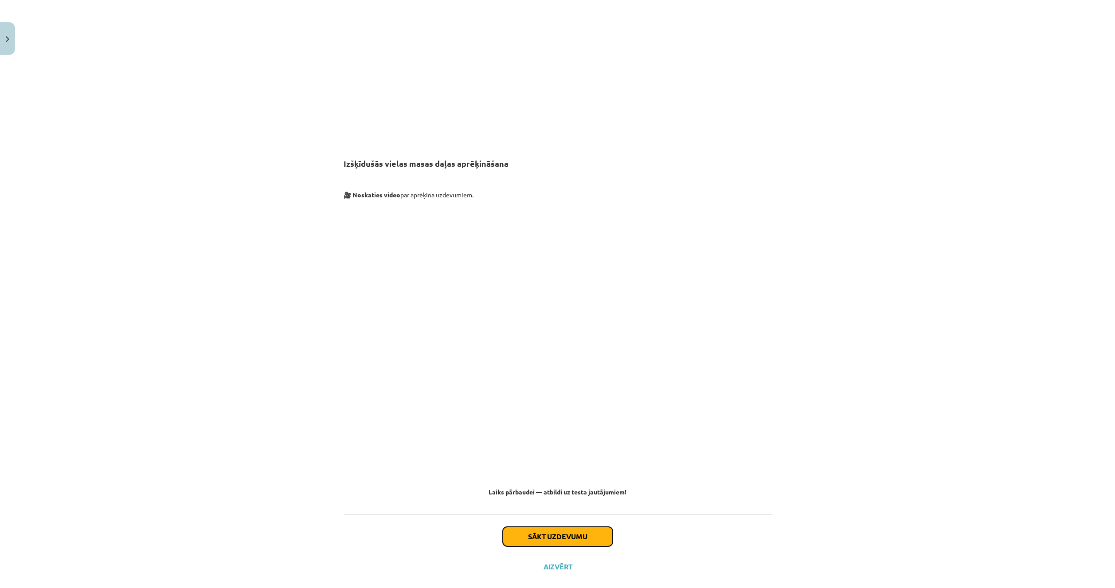
click at [566, 527] on button "Sākt uzdevumu" at bounding box center [558, 537] width 110 height 20
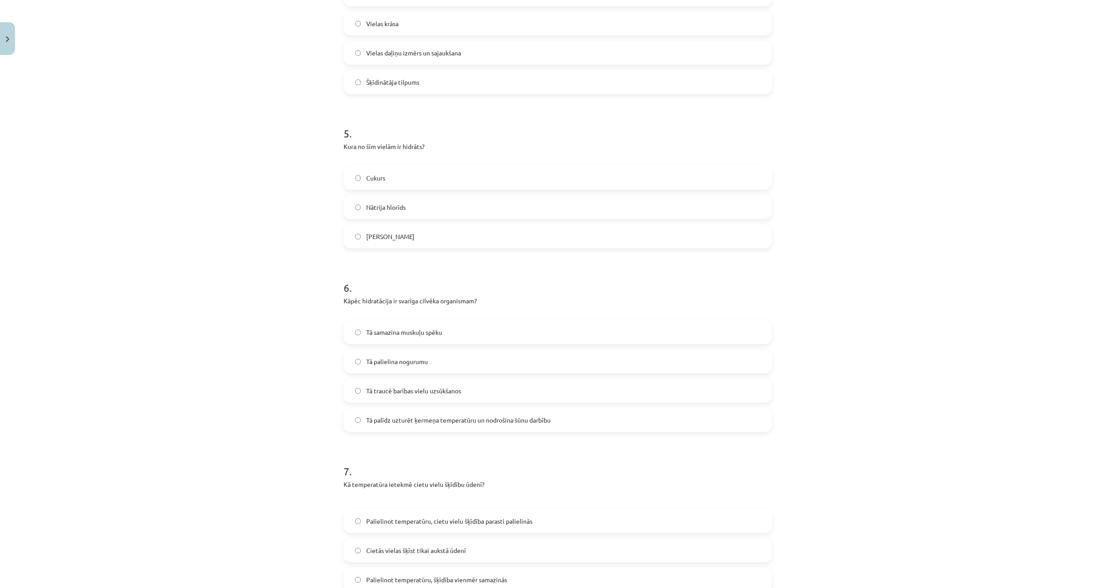
scroll to position [1048, 0]
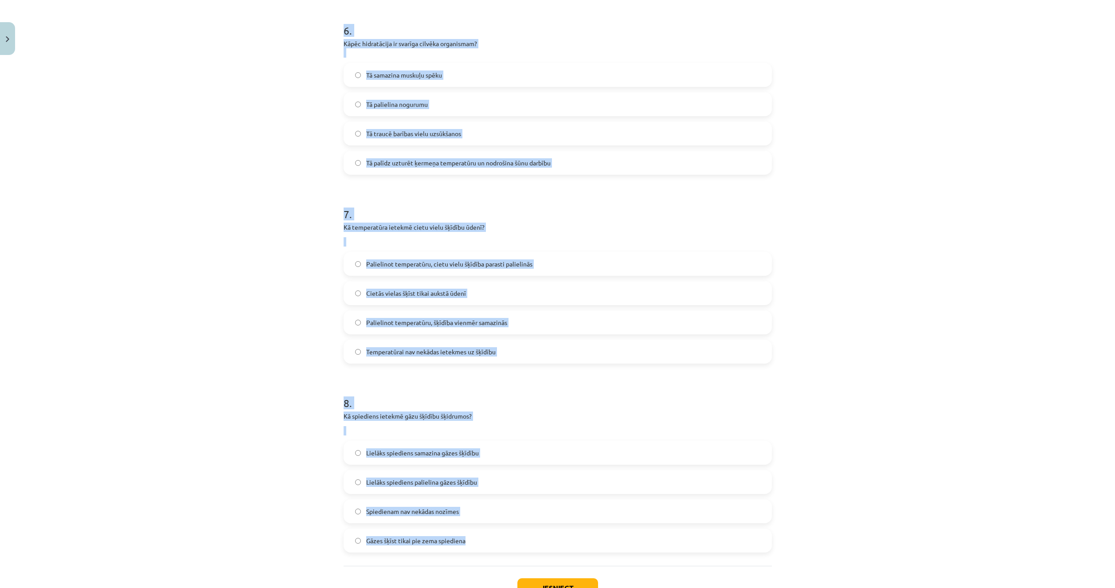
drag, startPoint x: 351, startPoint y: 194, endPoint x: 534, endPoint y: 546, distance: 396.9
copy form "0 . Lo ip dolorsitametc adipisc eli seddo eiusmodtemp incidid? Utla etdolorem a…"
click at [263, 477] on div "Mācību tēma: Ķīmijas i - 10. klases 1. ieskaites mācību materiāls #3 2. tema. V…" at bounding box center [557, 294] width 1115 height 588
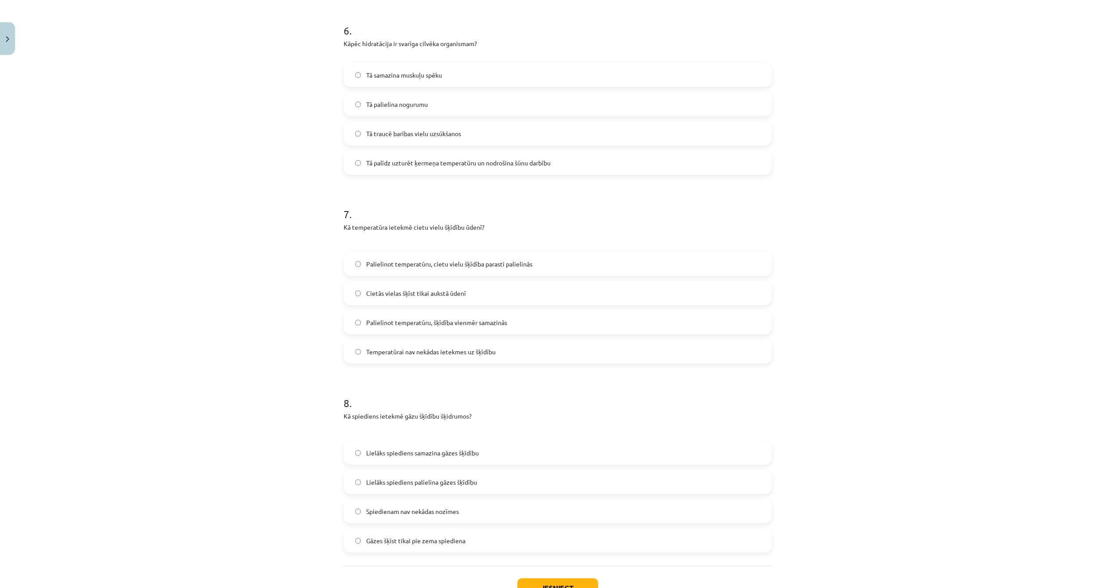
drag, startPoint x: 235, startPoint y: 519, endPoint x: 255, endPoint y: 453, distance: 68.6
click at [235, 517] on div "Mācību tēma: Ķīmijas i - 10. klases 1. ieskaites mācību materiāls #3 2. tema. V…" at bounding box center [557, 294] width 1115 height 588
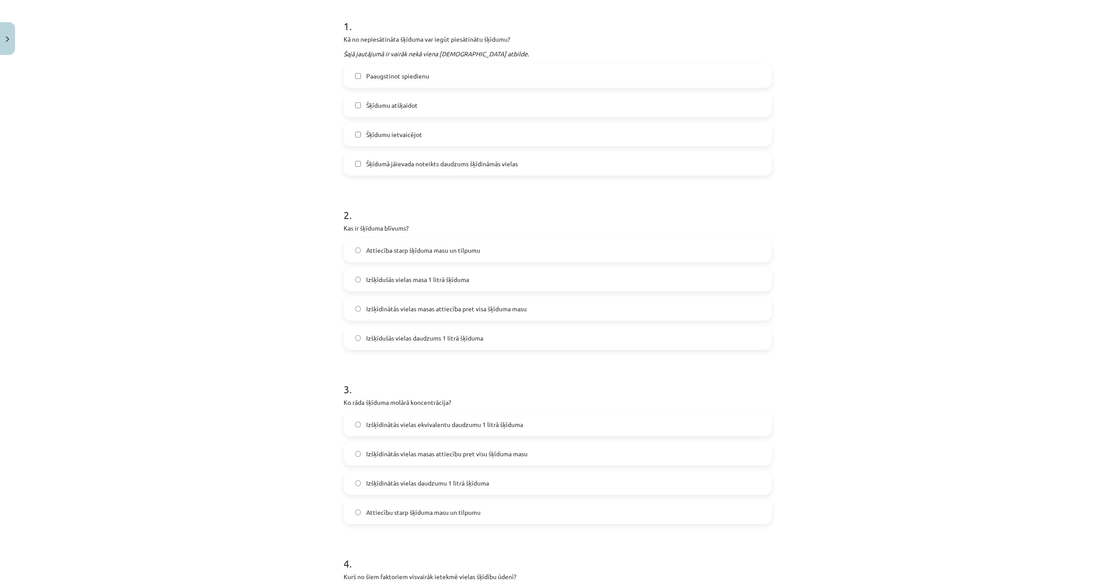
scroll to position [161, 0]
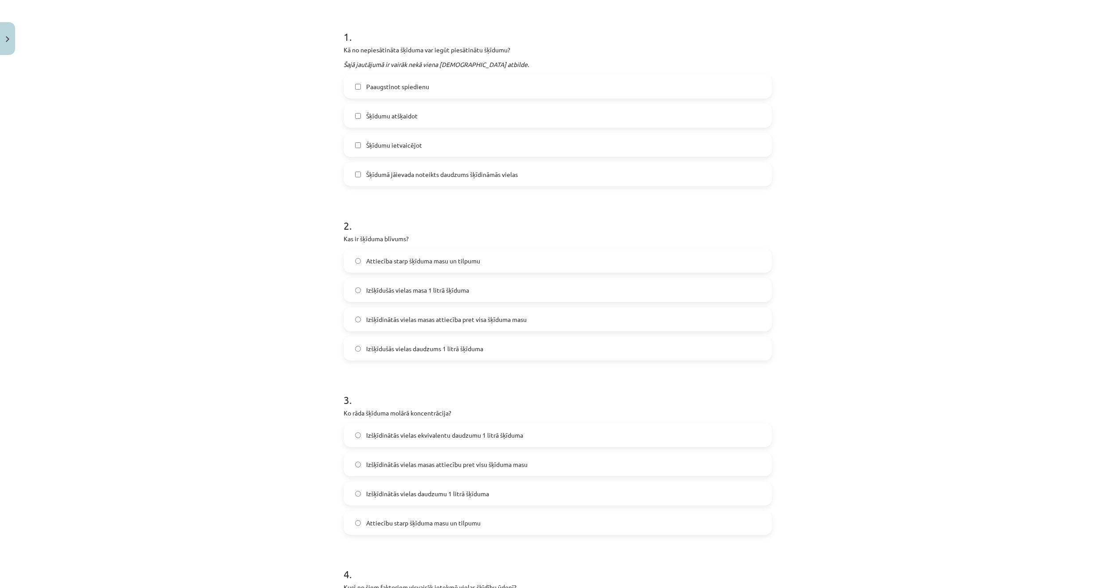
click at [202, 485] on div "Mācību tēma: Ķīmijas i - 10. klases 1. ieskaites mācību materiāls #3 2. tema. V…" at bounding box center [557, 294] width 1115 height 588
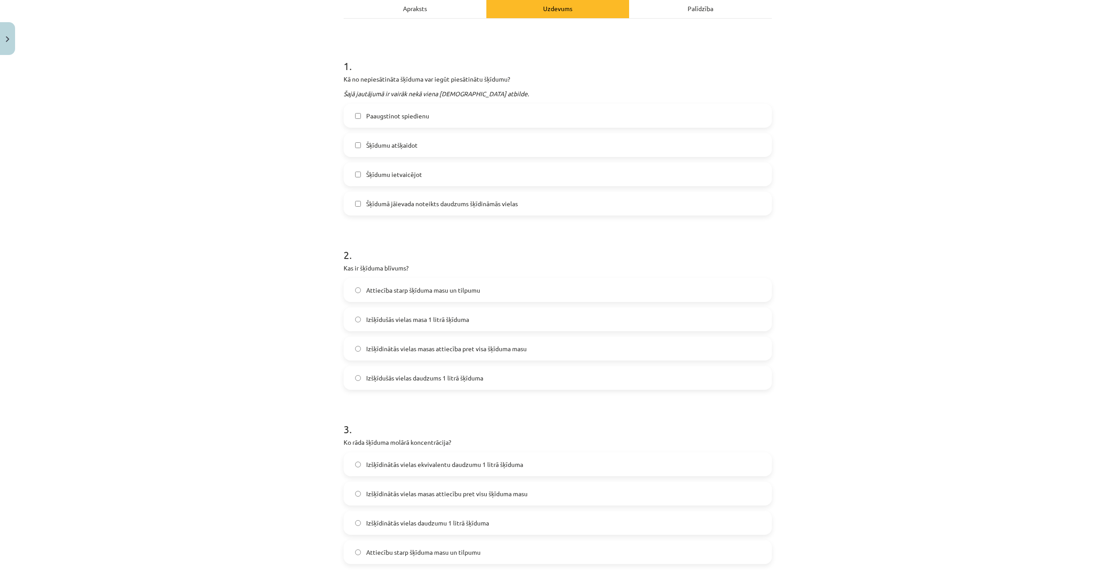
scroll to position [73, 0]
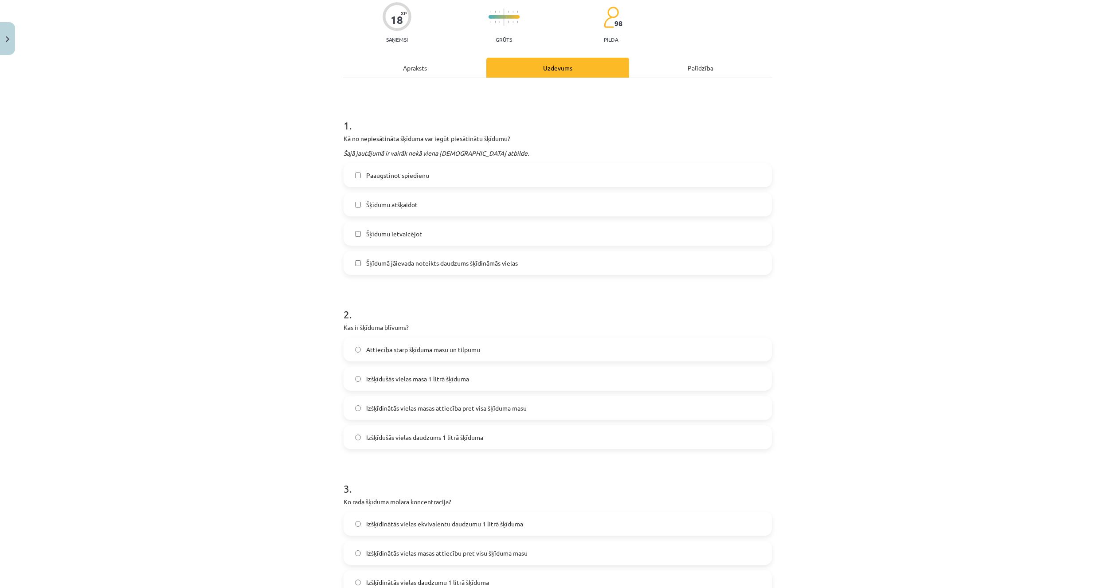
click at [361, 237] on label "Šķīdumu ietvaicējot" at bounding box center [558, 234] width 427 height 22
click at [419, 270] on label "Šķīdumā jāievada noteikts daudzums šķīdināmās vielas" at bounding box center [558, 263] width 427 height 22
click at [393, 356] on label "Attiecība starp šķīduma masu un tilpumu" at bounding box center [558, 349] width 427 height 22
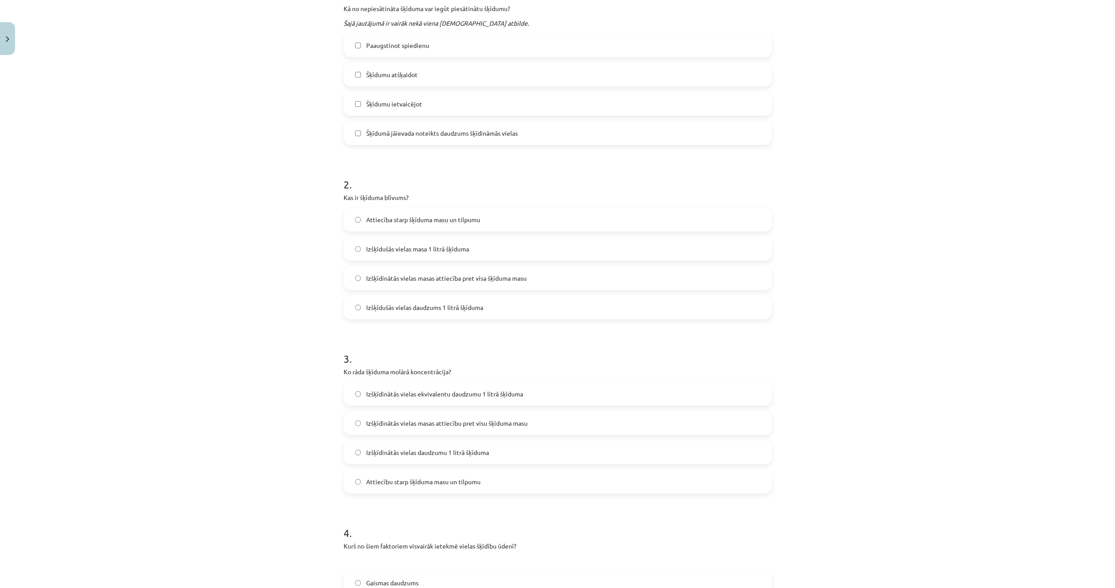
scroll to position [206, 0]
click at [380, 453] on span "Izšķīdinātās vielas daudzumu 1 litrā šķīduma" at bounding box center [427, 449] width 123 height 9
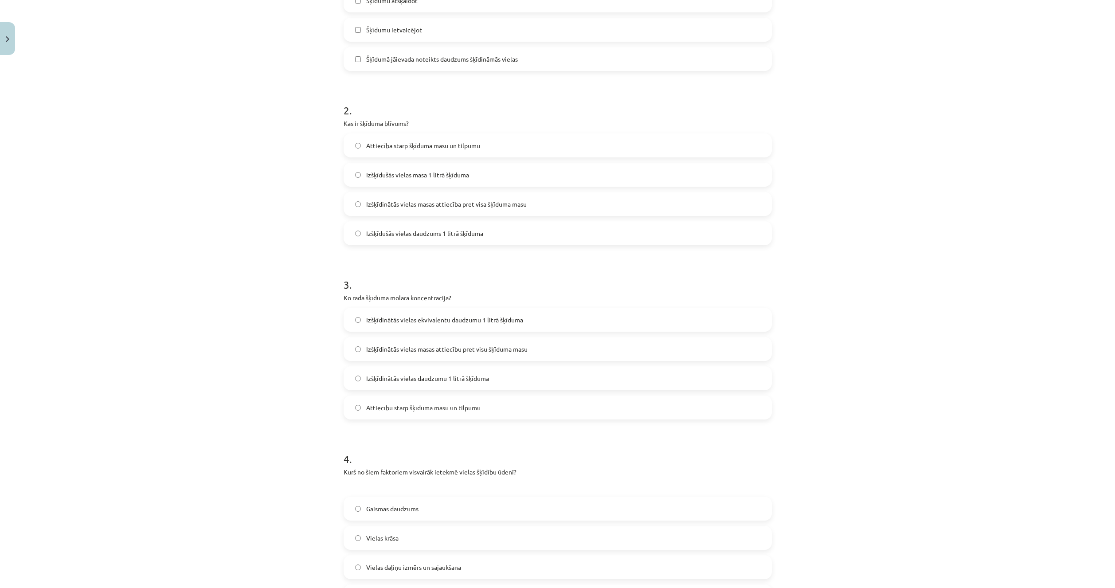
scroll to position [383, 0]
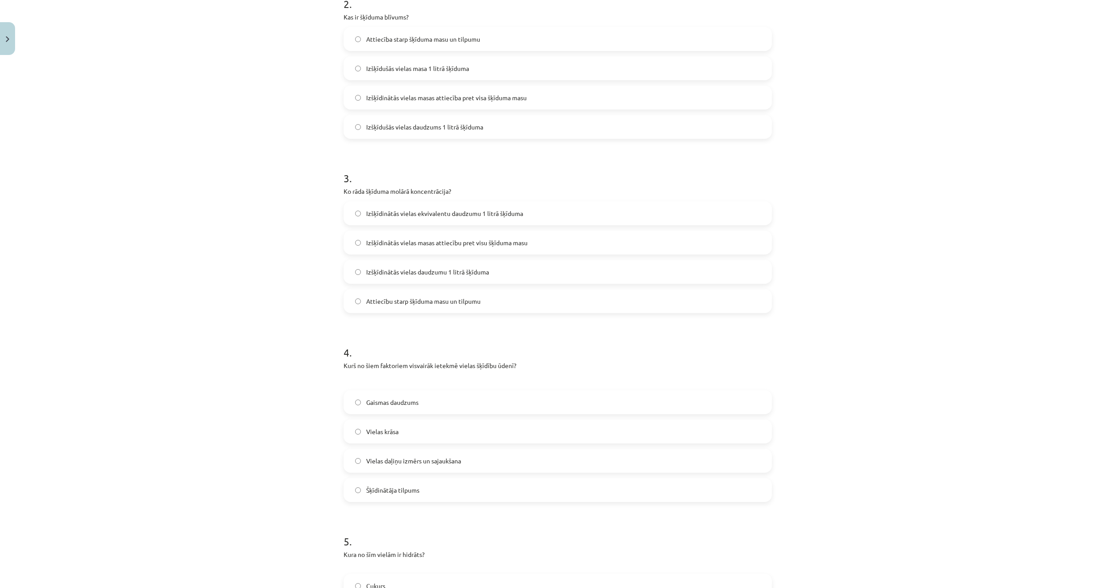
click at [264, 497] on div "Mācību tēma: Ķīmijas i - 10. klases 1. ieskaites mācību materiāls #3 2. tema. V…" at bounding box center [557, 294] width 1115 height 588
click at [395, 458] on span "Vielas daļiņu izmērs un sajaukšana" at bounding box center [413, 460] width 95 height 9
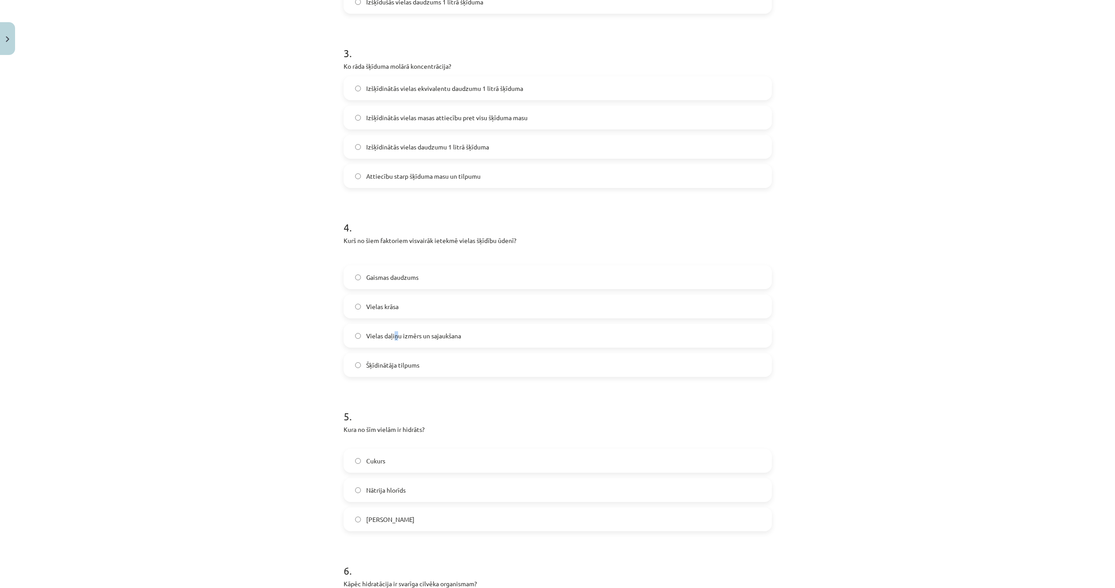
scroll to position [605, 0]
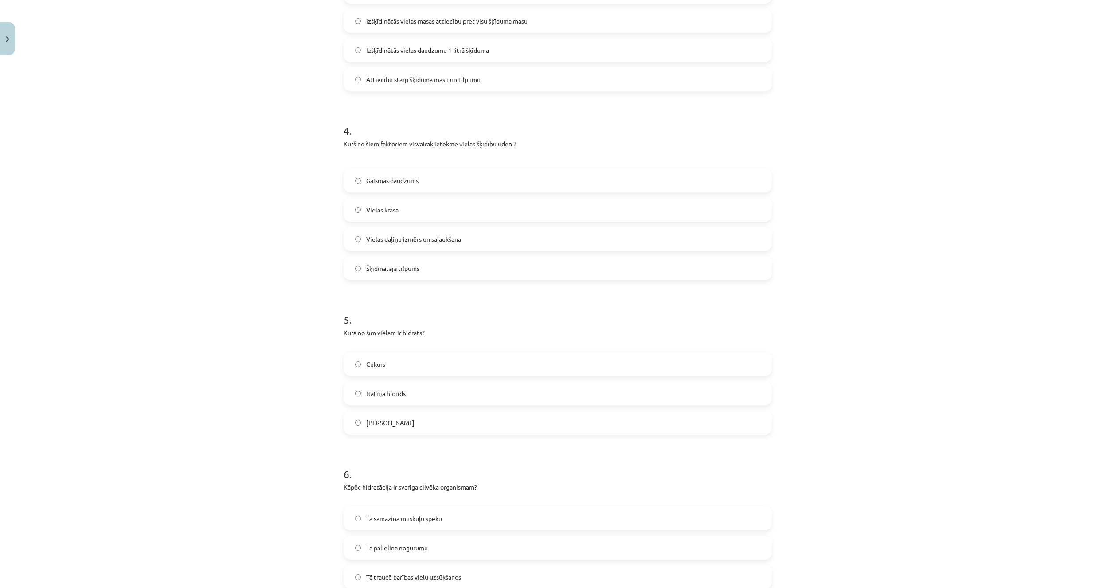
click at [403, 237] on span "Vielas daļiņu izmērs un sajaukšana" at bounding box center [413, 239] width 95 height 9
click at [265, 327] on div "Mācību tēma: Ķīmijas i - 10. klases 1. ieskaites mācību materiāls #3 2. tema. V…" at bounding box center [557, 294] width 1115 height 588
click at [283, 489] on div "Mācību tēma: Ķīmijas i - 10. klases 1. ieskaites mācību materiāls #3 2. tema. V…" at bounding box center [557, 294] width 1115 height 588
click at [368, 394] on span "Nātrija hlorīds" at bounding box center [385, 393] width 39 height 9
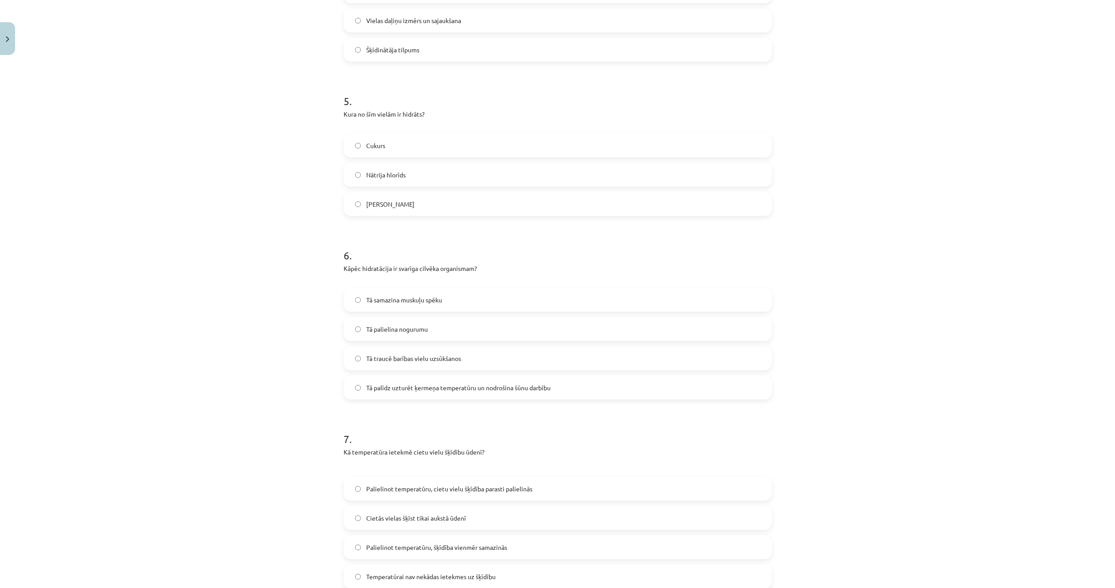
scroll to position [827, 0]
drag, startPoint x: 239, startPoint y: 486, endPoint x: 340, endPoint y: 451, distance: 107.3
click at [239, 486] on div "Mācību tēma: Ķīmijas i - 10. klases 1. ieskaites mācību materiāls #3 2. tema. V…" at bounding box center [557, 294] width 1115 height 588
click at [434, 389] on span "Tā palīdz uzturēt ķermeņa temperatūru un nodrošina šūnu darbību" at bounding box center [458, 384] width 184 height 9
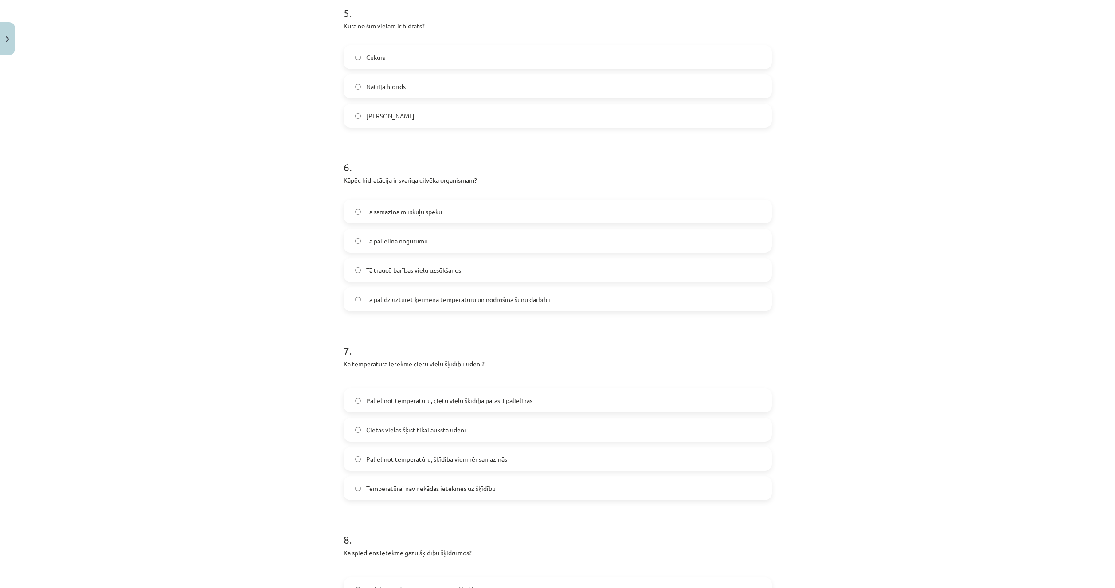
scroll to position [915, 0]
click at [277, 479] on div "Mācību tēma: Ķīmijas i - 10. klases 1. ieskaites mācību materiāls #3 2. tema. V…" at bounding box center [557, 294] width 1115 height 588
click at [412, 407] on label "Palielinot temperatūru, cietu vielu šķīdība parasti palielinās" at bounding box center [558, 397] width 427 height 22
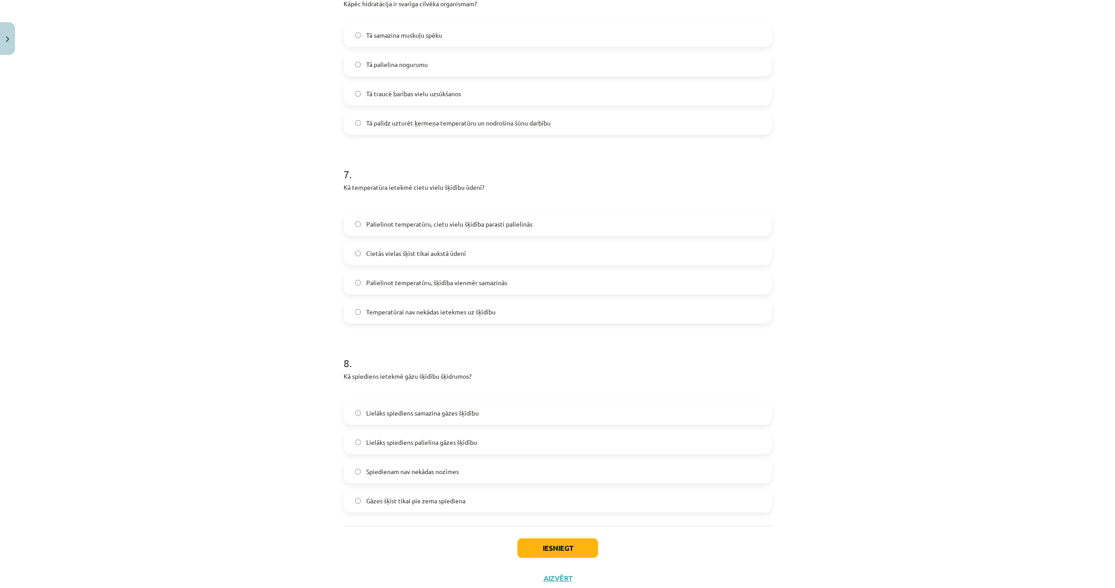
scroll to position [1093, 0]
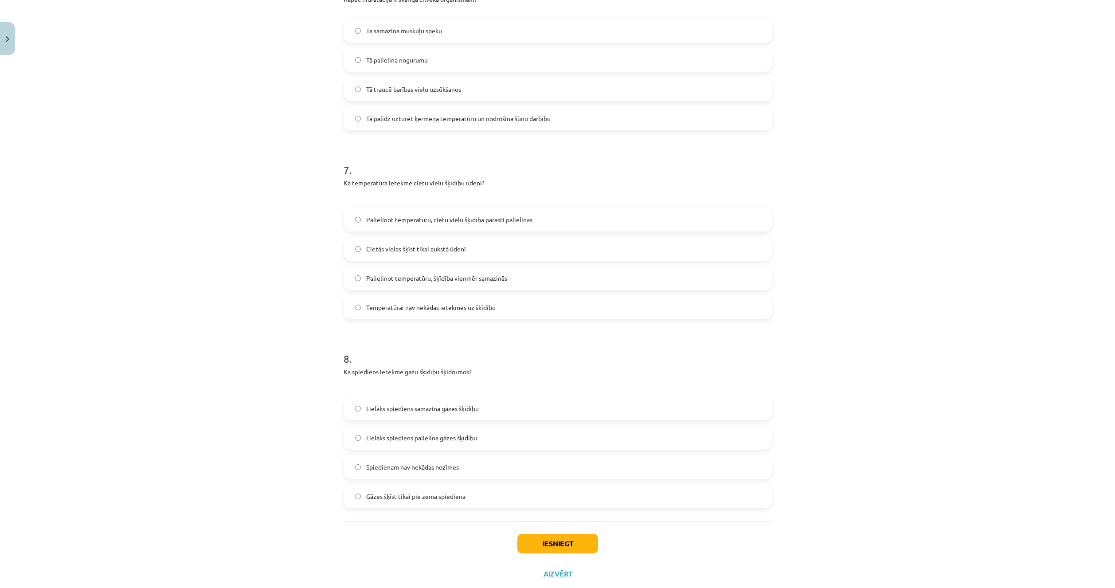
click at [266, 528] on div "Mācību tēma: Ķīmijas i - 10. klases 1. ieskaites mācību materiāls #3 2. tema. V…" at bounding box center [557, 294] width 1115 height 588
click at [444, 441] on span "Lielāks spiediens palielina gāzes šķīdību" at bounding box center [421, 437] width 111 height 9
click at [548, 543] on button "Iesniegt" at bounding box center [557, 544] width 81 height 20
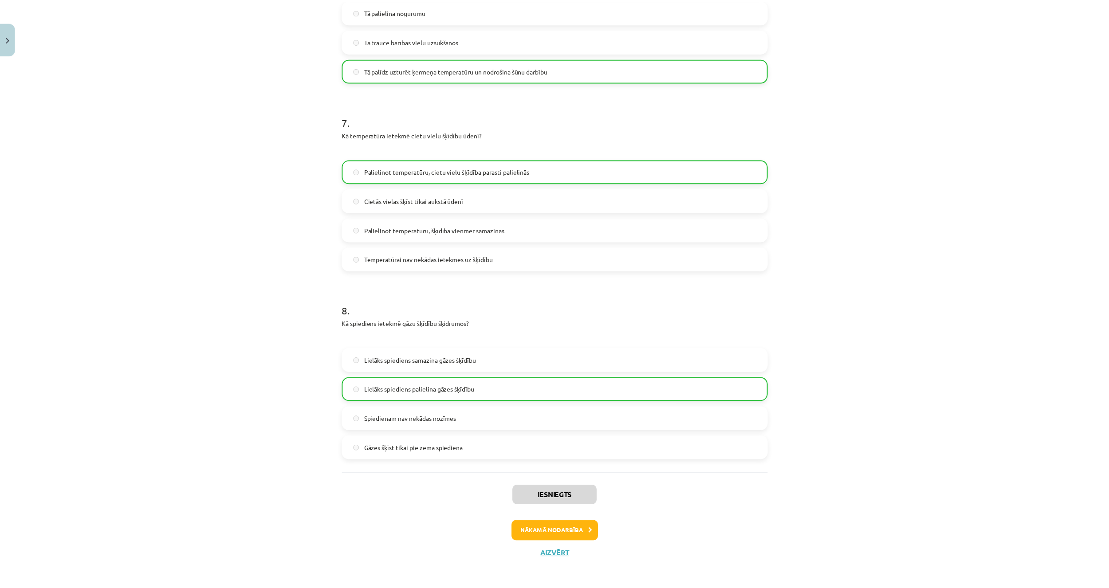
scroll to position [1144, 0]
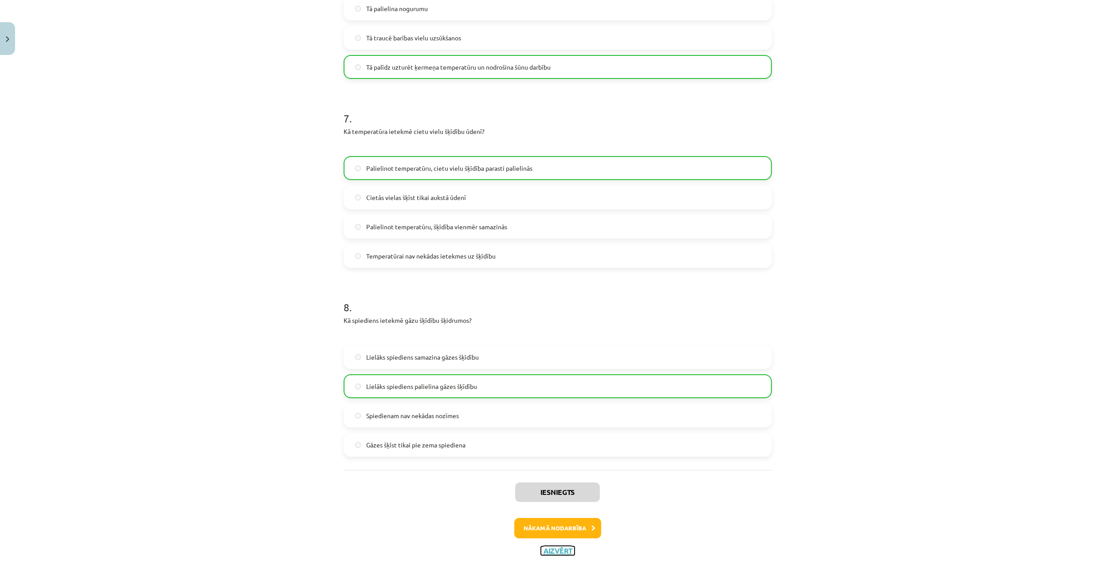
click at [555, 552] on button "Aizvērt" at bounding box center [558, 550] width 34 height 9
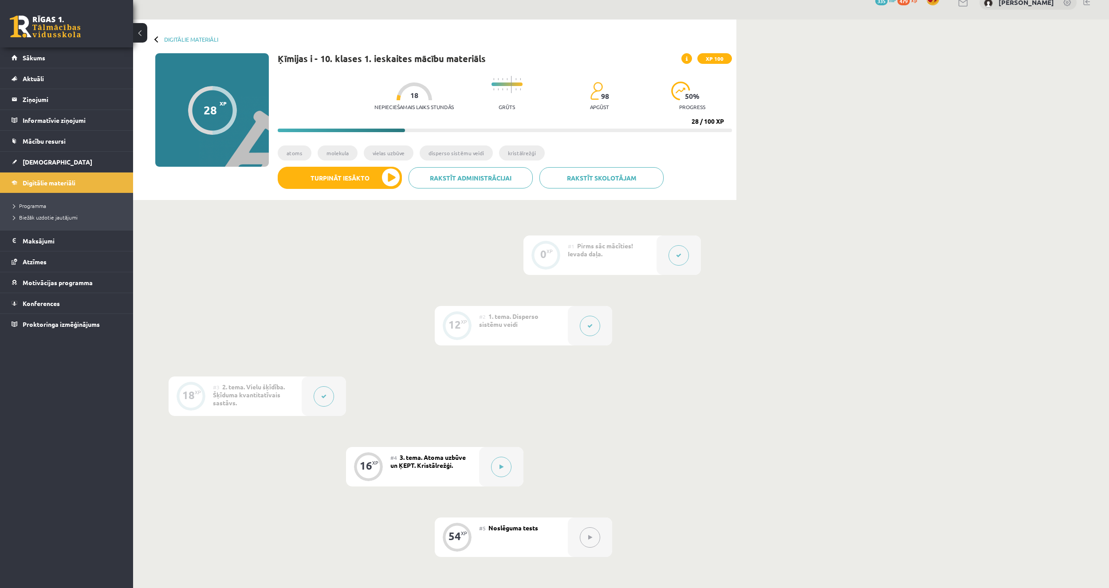
scroll to position [209, 0]
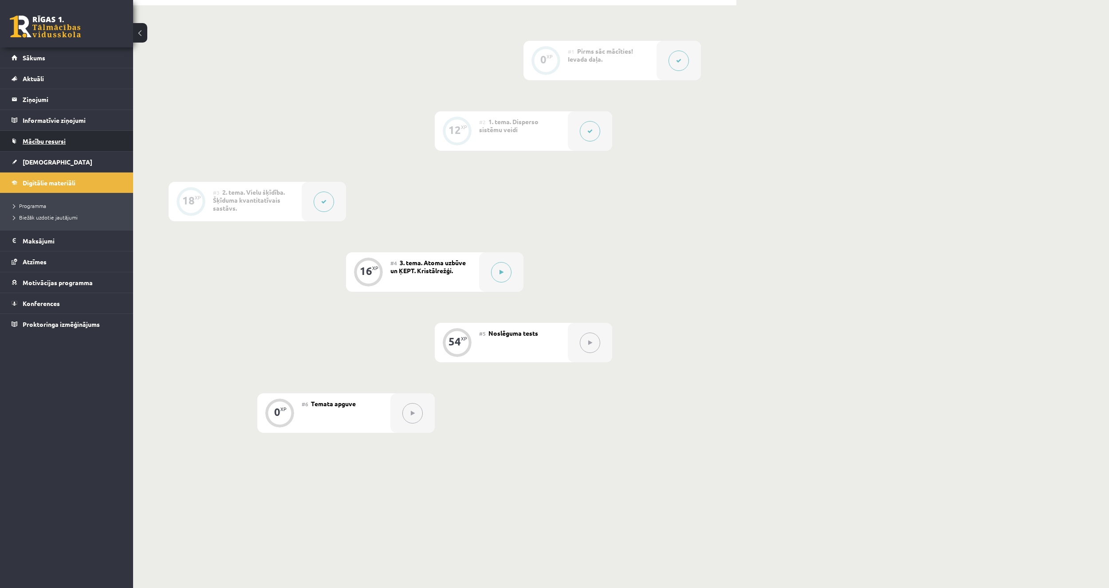
click at [57, 137] on span "Mācību resursi" at bounding box center [44, 141] width 43 height 8
